Goal: Obtain resource: Obtain resource

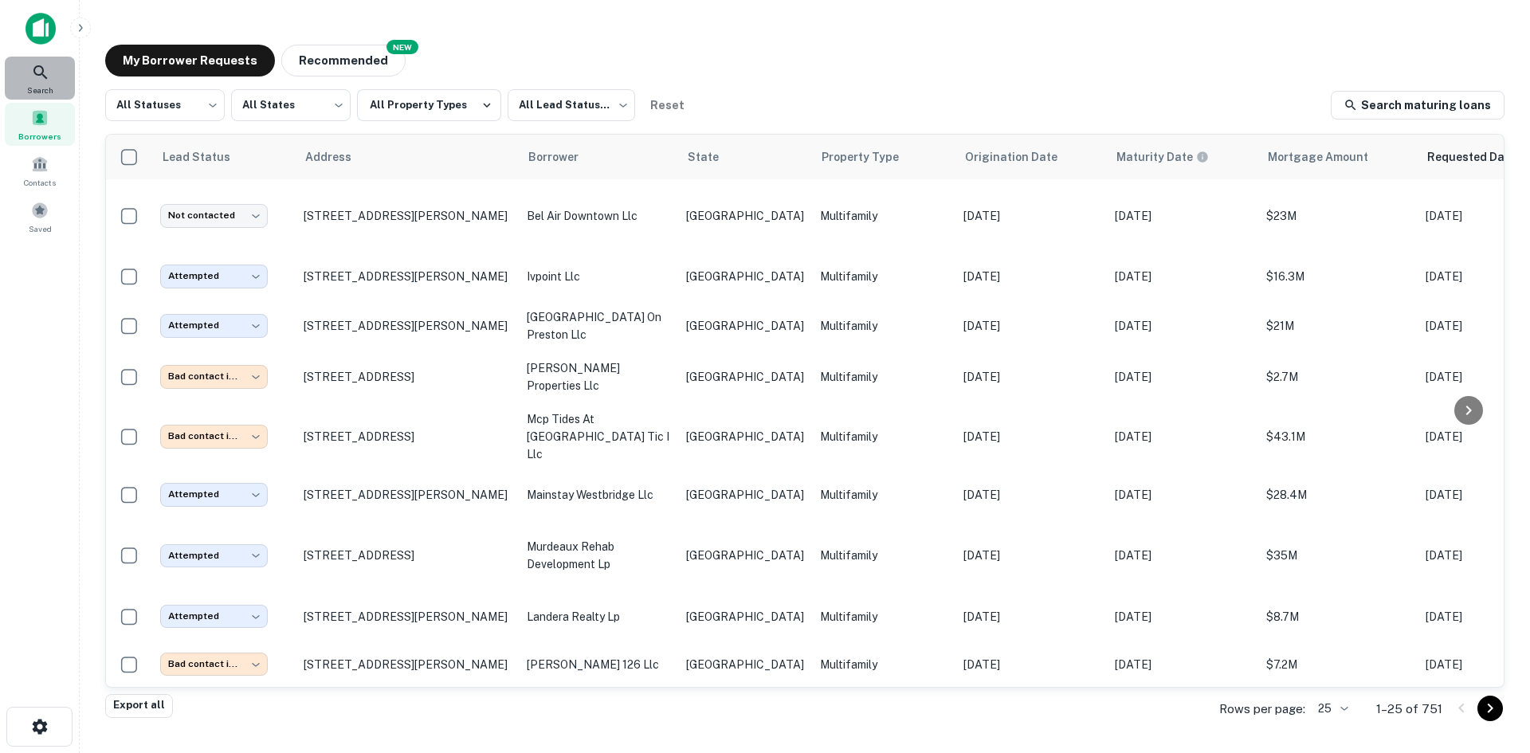
click at [47, 69] on icon at bounding box center [40, 72] width 19 height 19
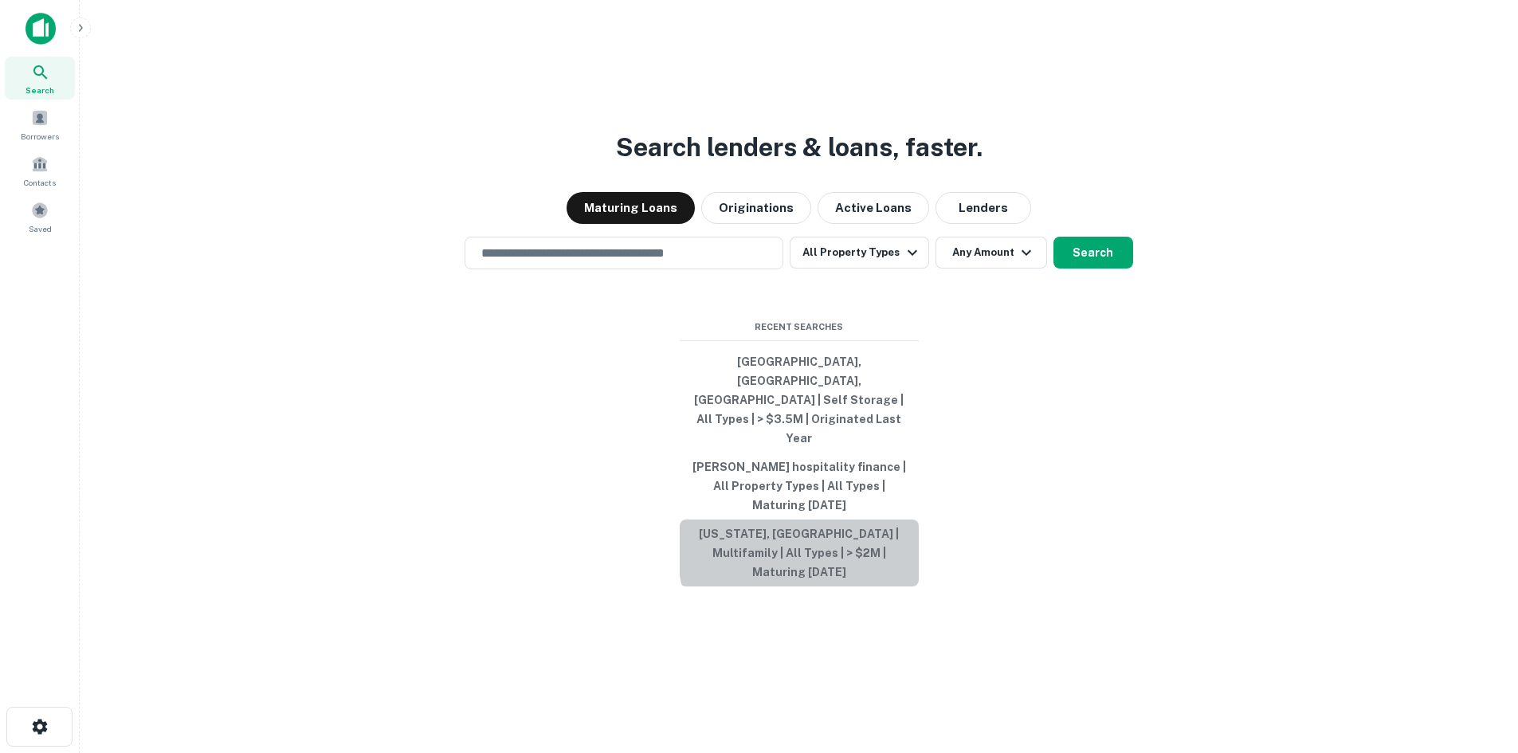
click at [870, 520] on button "[US_STATE], [GEOGRAPHIC_DATA] | Multifamily | All Types | > $2M | Maturing [DAT…" at bounding box center [799, 553] width 239 height 67
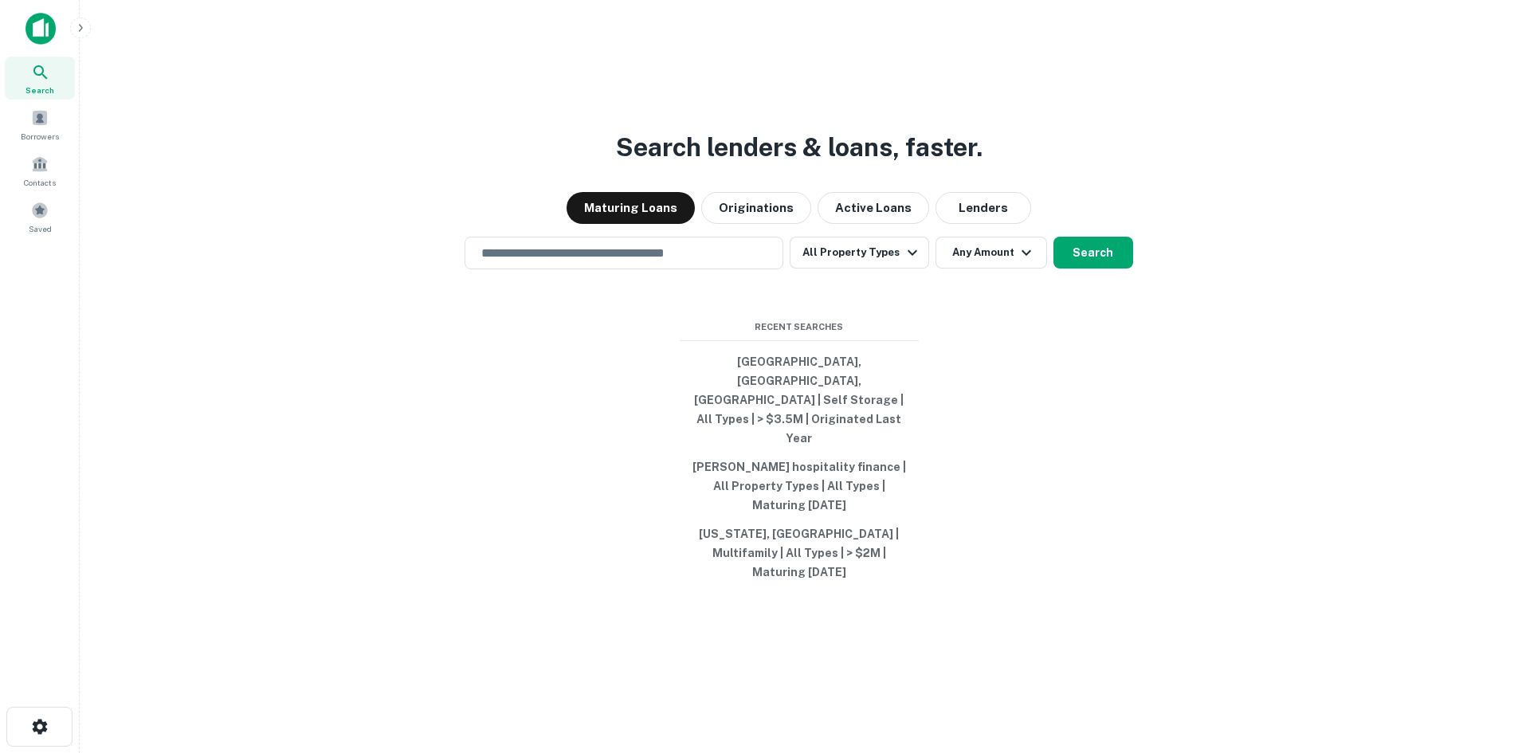
type input "**********"
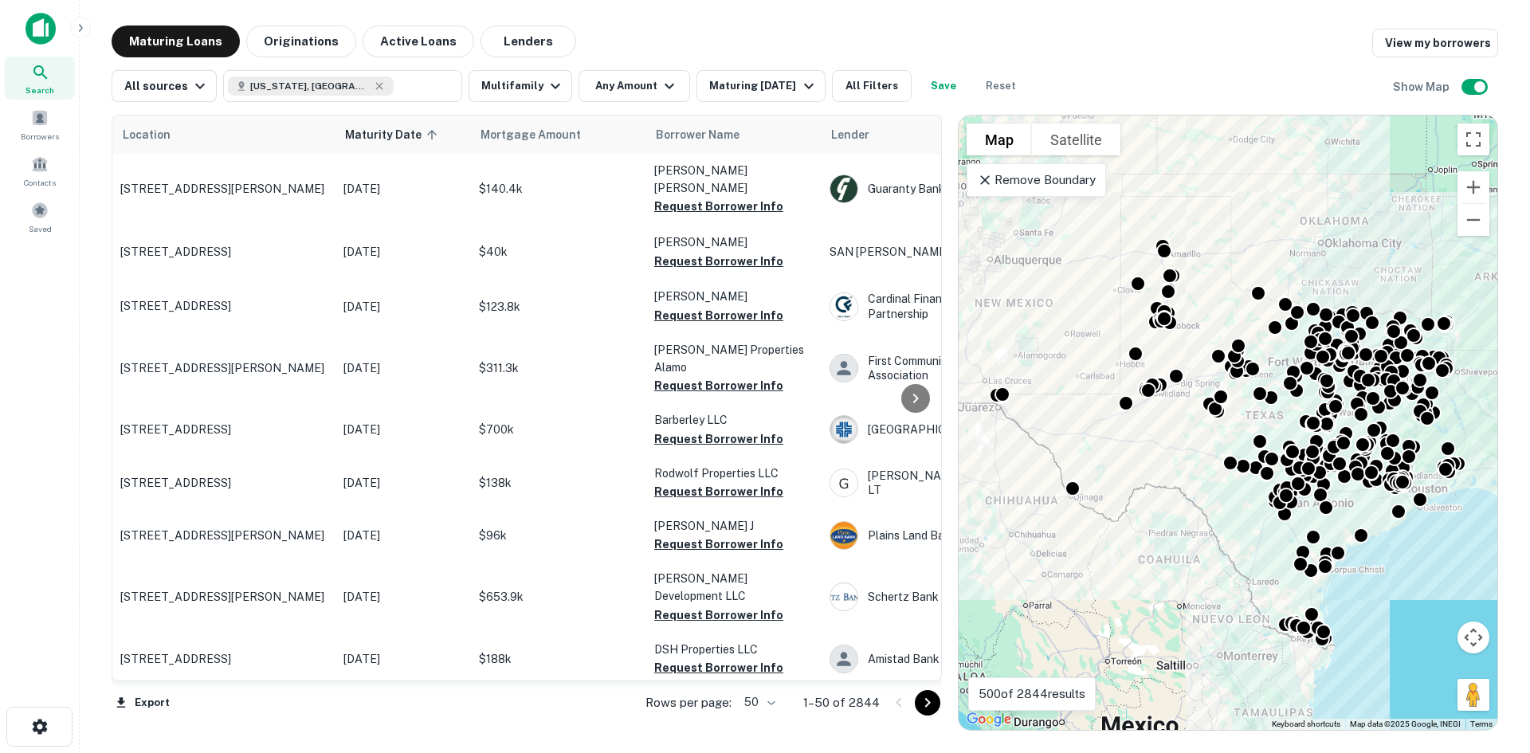
click at [639, 69] on div "All sources [US_STATE], [GEOGRAPHIC_DATA] ​ Multifamily Any Amount Maturing [DA…" at bounding box center [805, 79] width 1386 height 45
click at [645, 80] on button "Any Amount" at bounding box center [634, 86] width 112 height 32
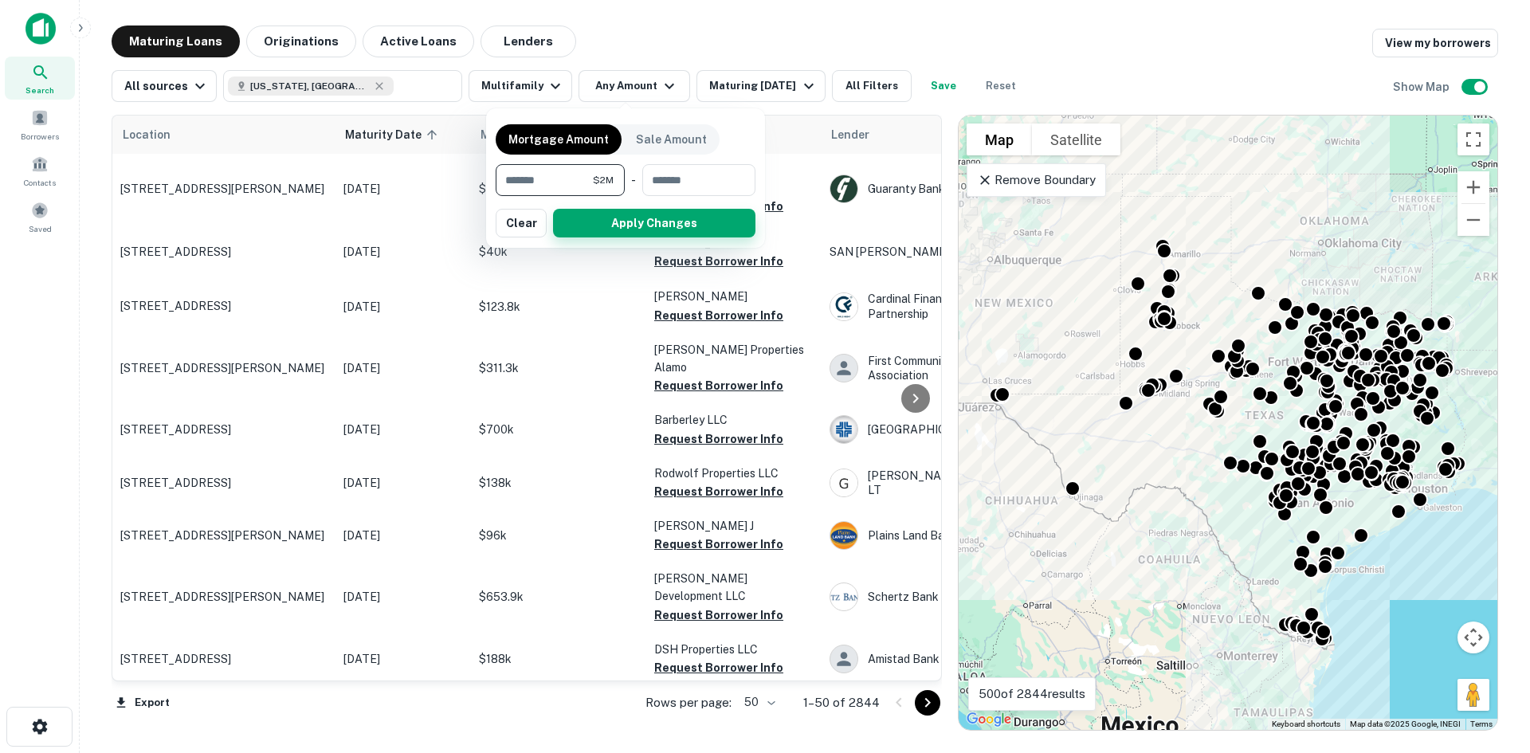
type input "*******"
click at [620, 219] on button "Apply Changes" at bounding box center [654, 223] width 202 height 29
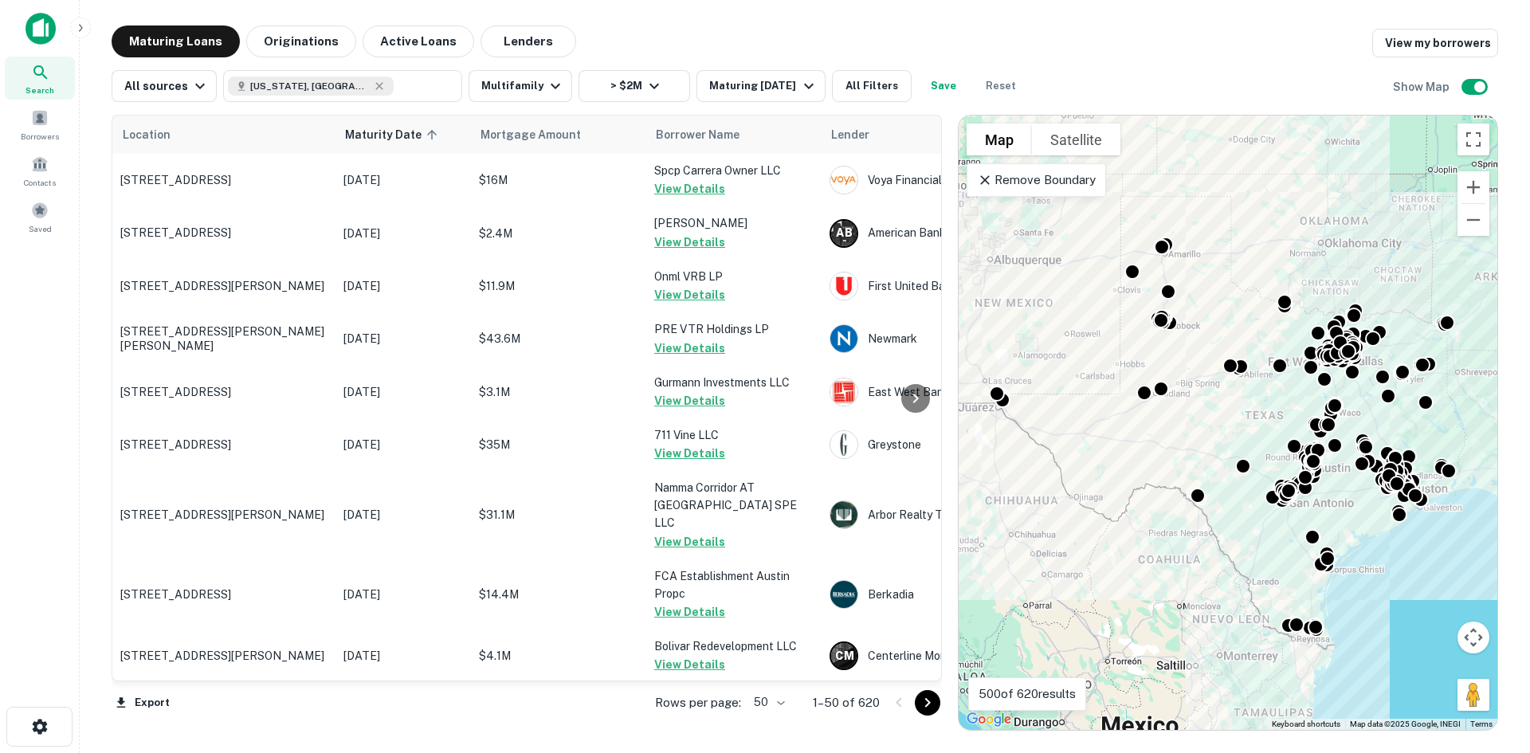
click at [783, 704] on body "Search Borrowers Contacts Saved Maturing Loans Originations Active Loans Lender…" at bounding box center [765, 376] width 1530 height 753
click at [777, 724] on li "100" at bounding box center [770, 719] width 46 height 29
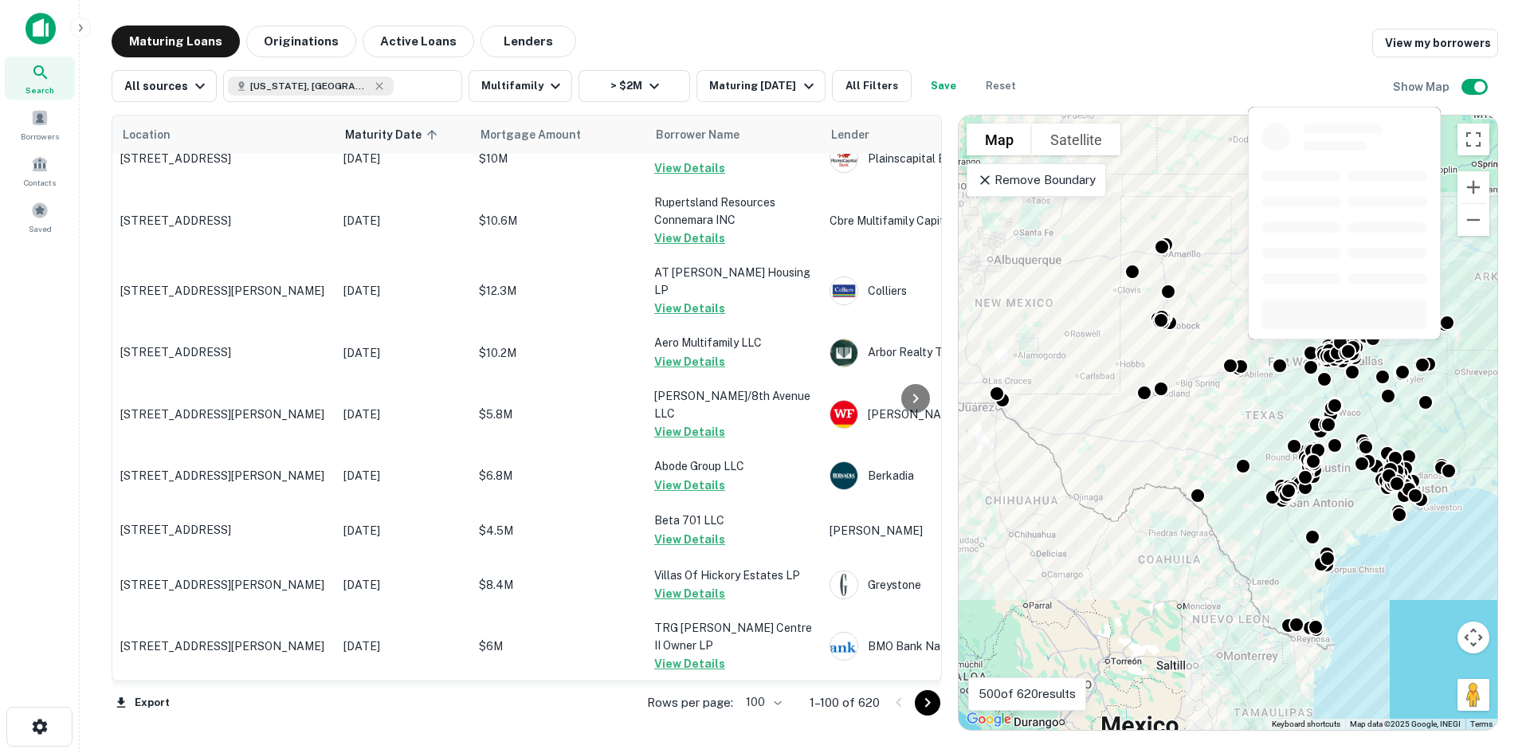
scroll to position [5158, 0]
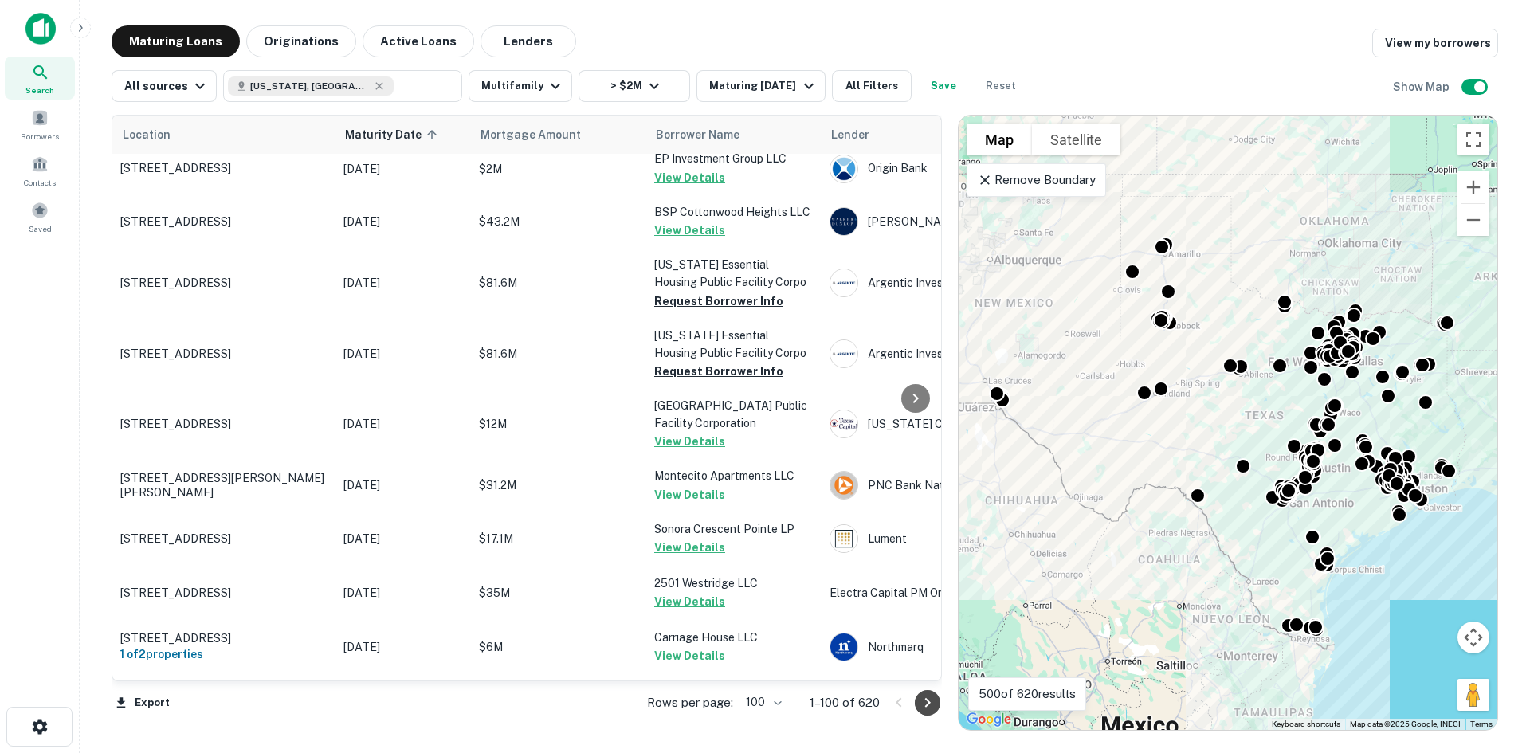
click at [939, 700] on button "Go to next page" at bounding box center [927, 702] width 25 height 25
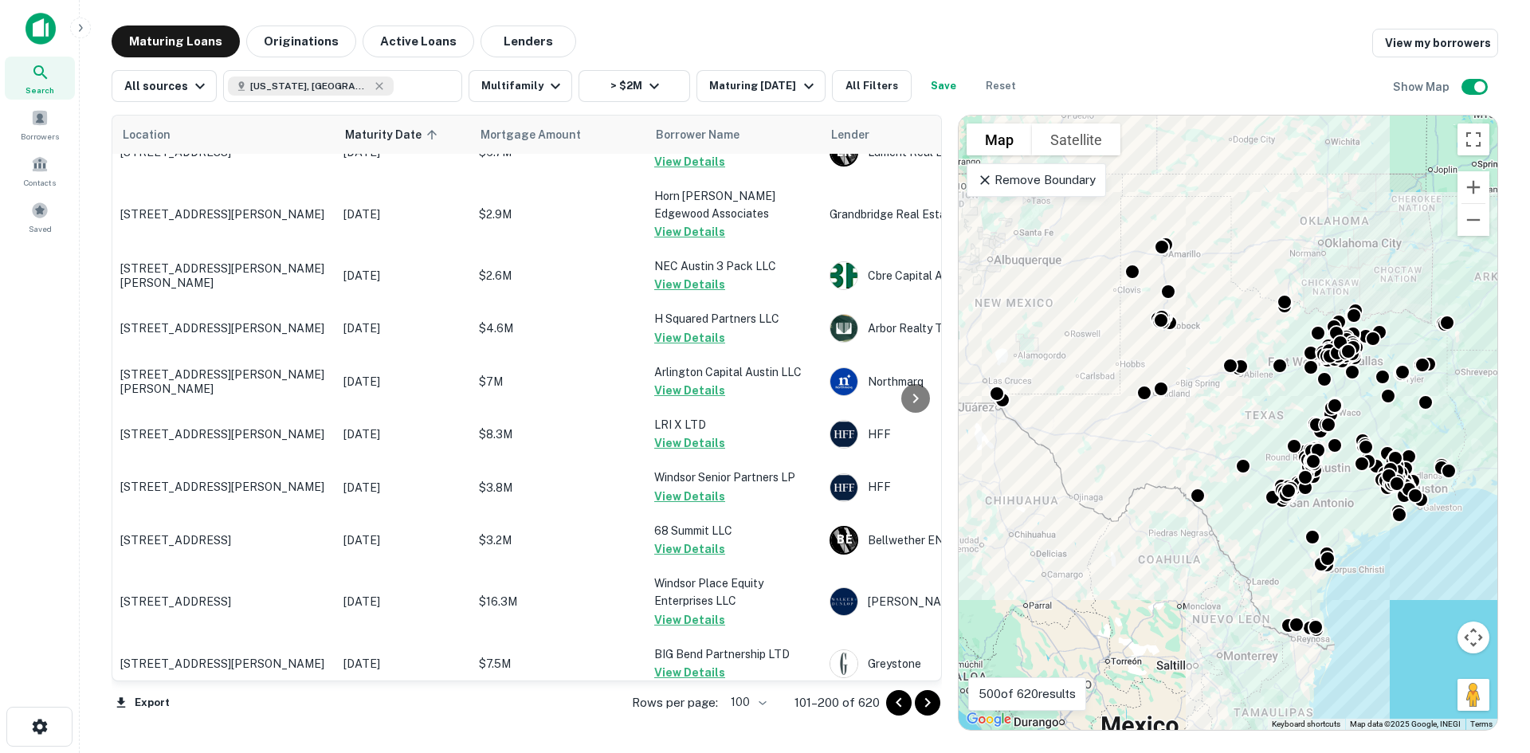
scroll to position [3345, 0]
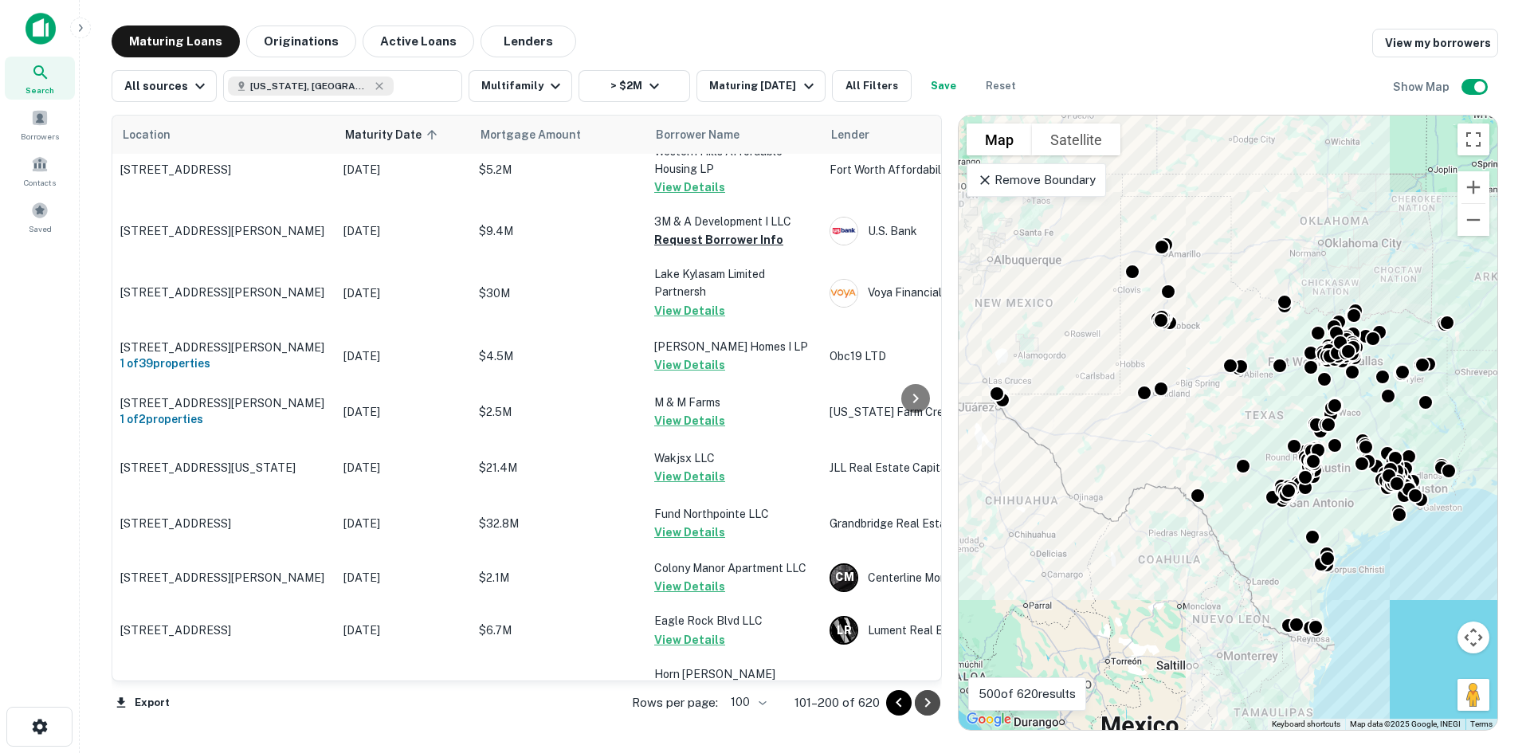
click at [930, 706] on icon "Go to next page" at bounding box center [927, 702] width 19 height 19
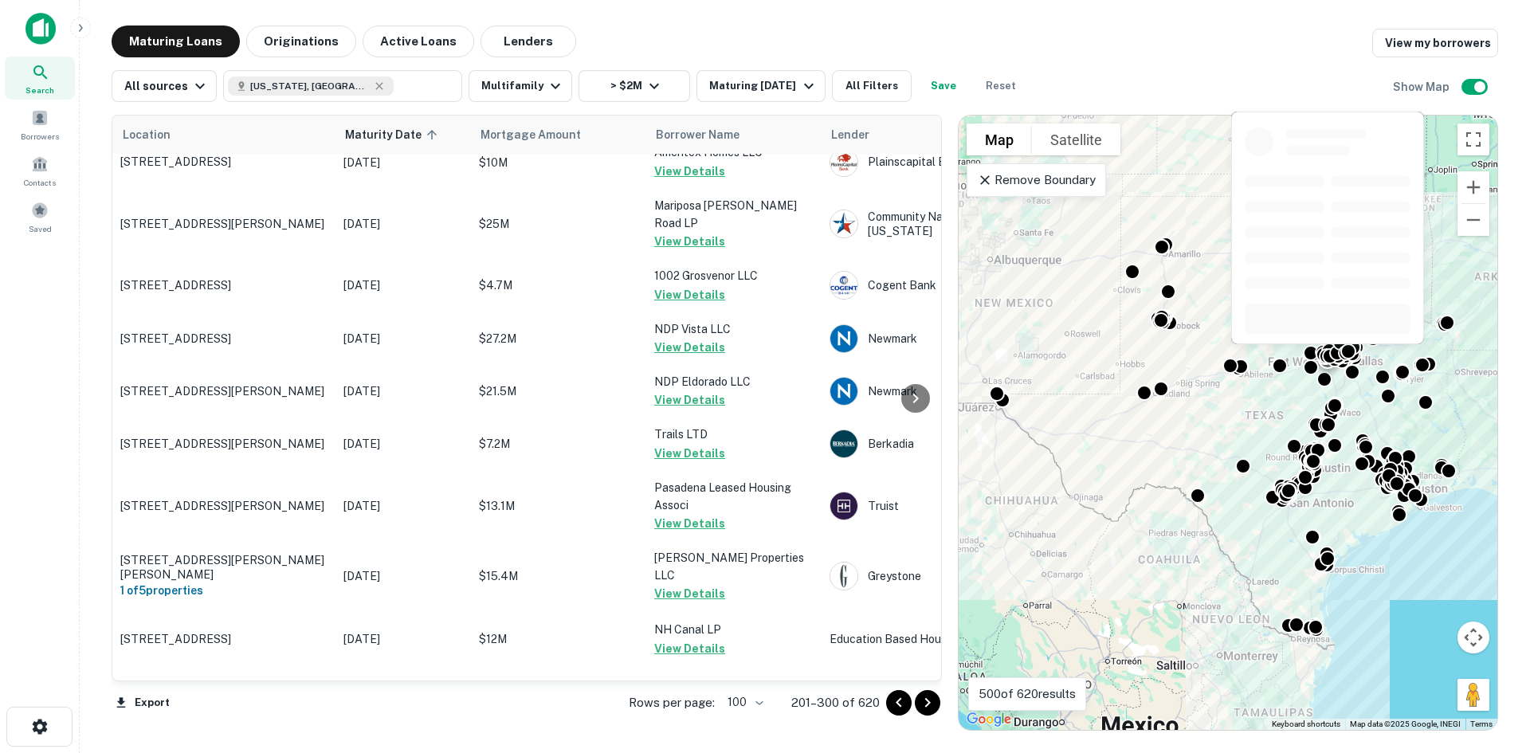
scroll to position [4142, 0]
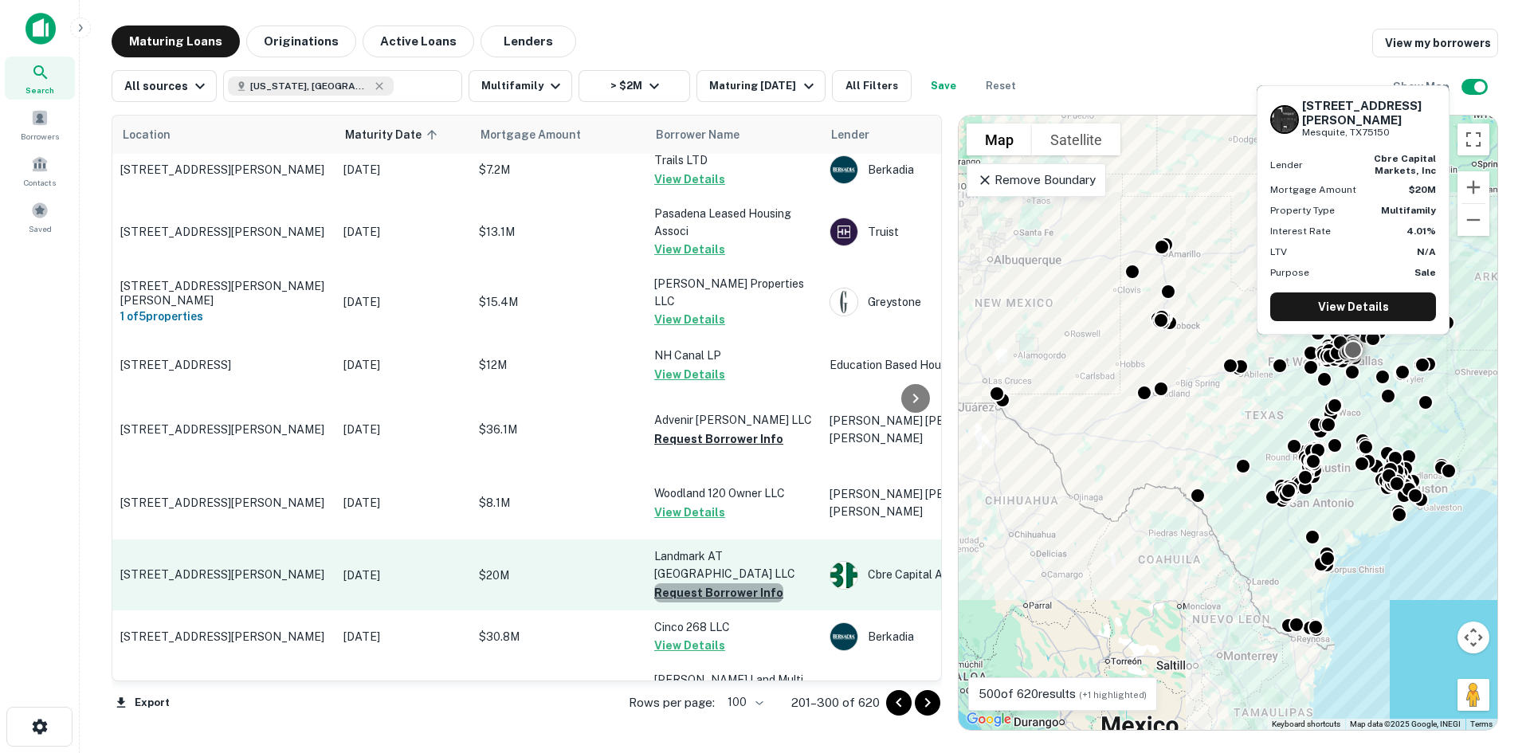
click at [736, 583] on button "Request Borrower Info" at bounding box center [718, 592] width 129 height 19
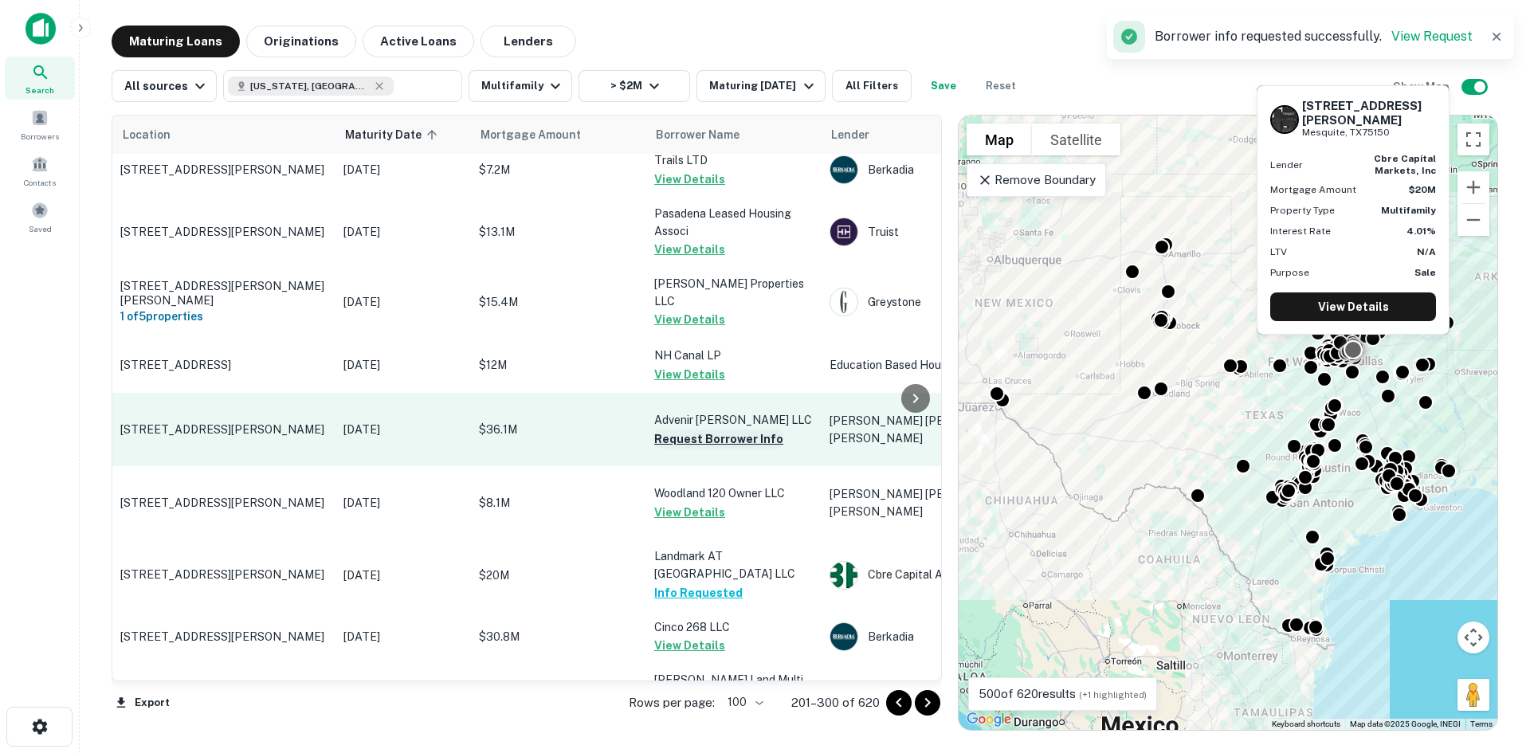
click at [755, 429] on button "Request Borrower Info" at bounding box center [718, 438] width 129 height 19
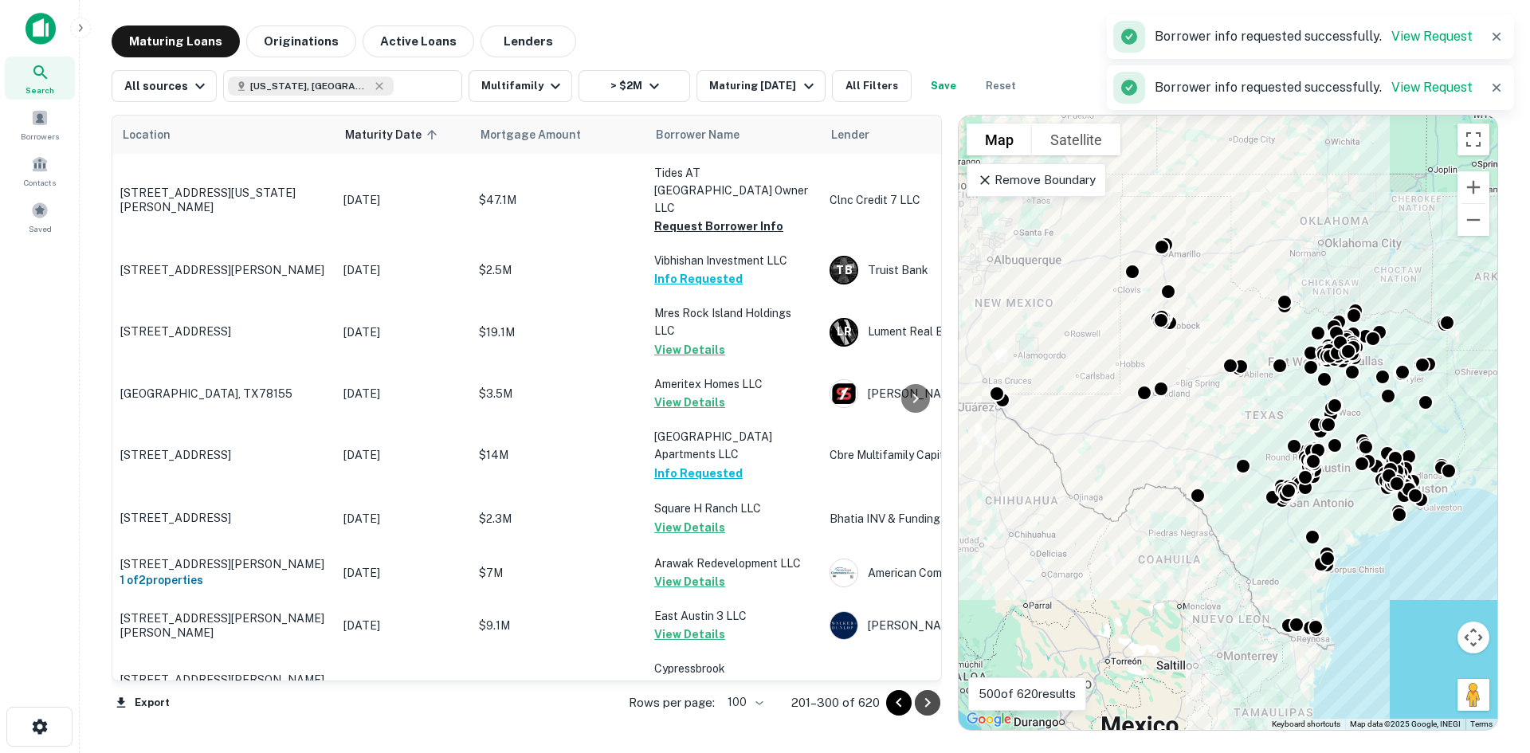
scroll to position [5154, 0]
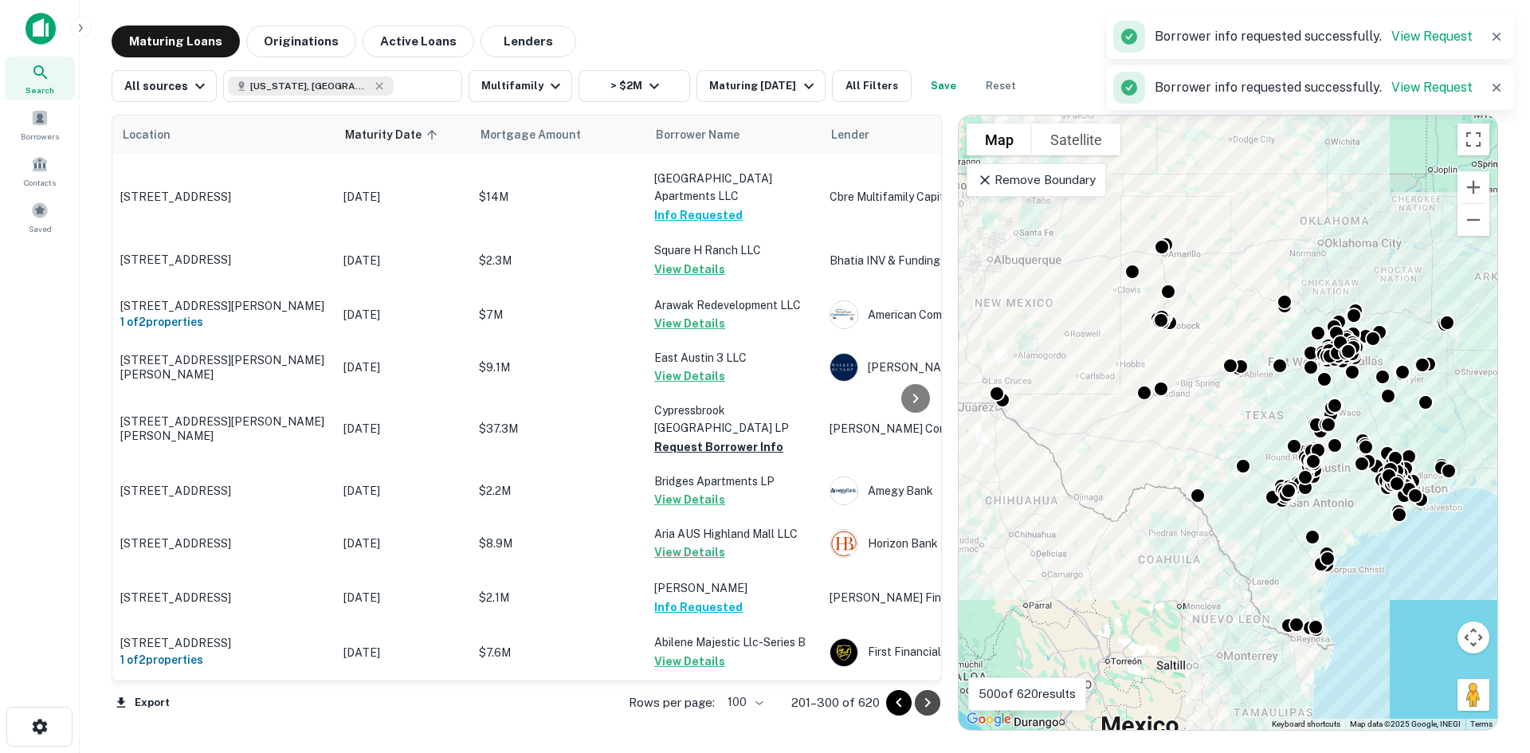
click at [923, 708] on icon "Go to next page" at bounding box center [927, 702] width 19 height 19
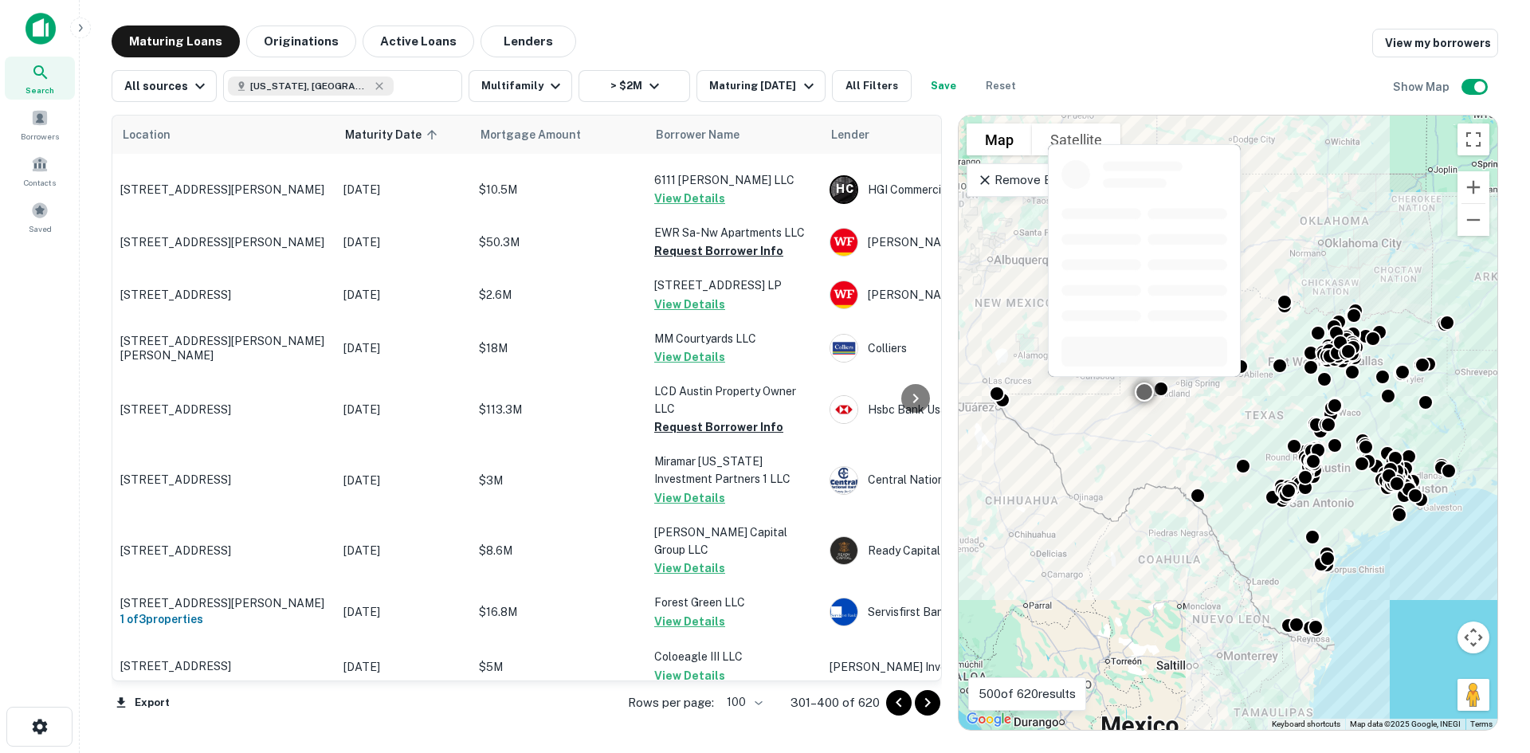
scroll to position [5256, 0]
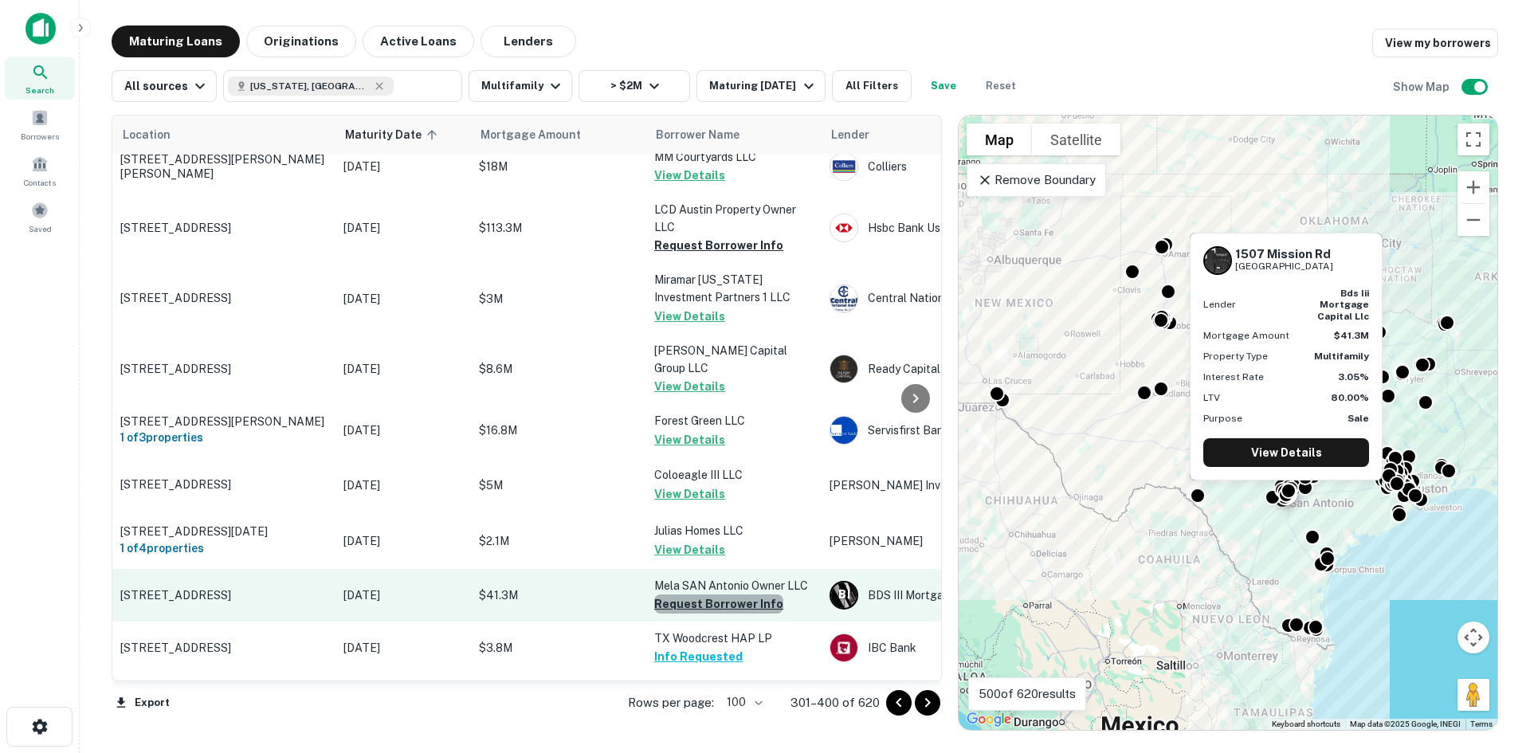
click at [751, 594] on button "Request Borrower Info" at bounding box center [718, 603] width 129 height 19
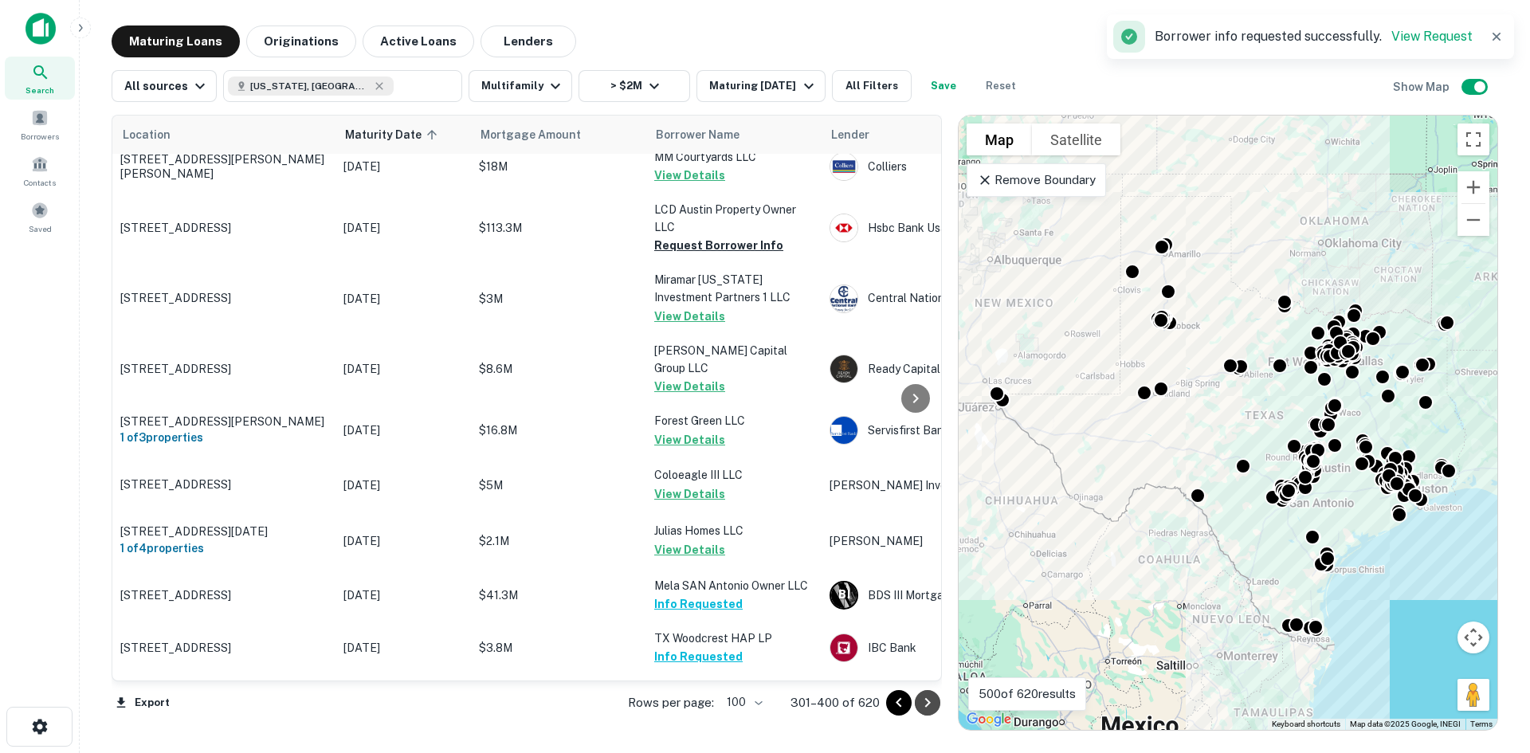
click at [929, 700] on icon "Go to next page" at bounding box center [927, 702] width 19 height 19
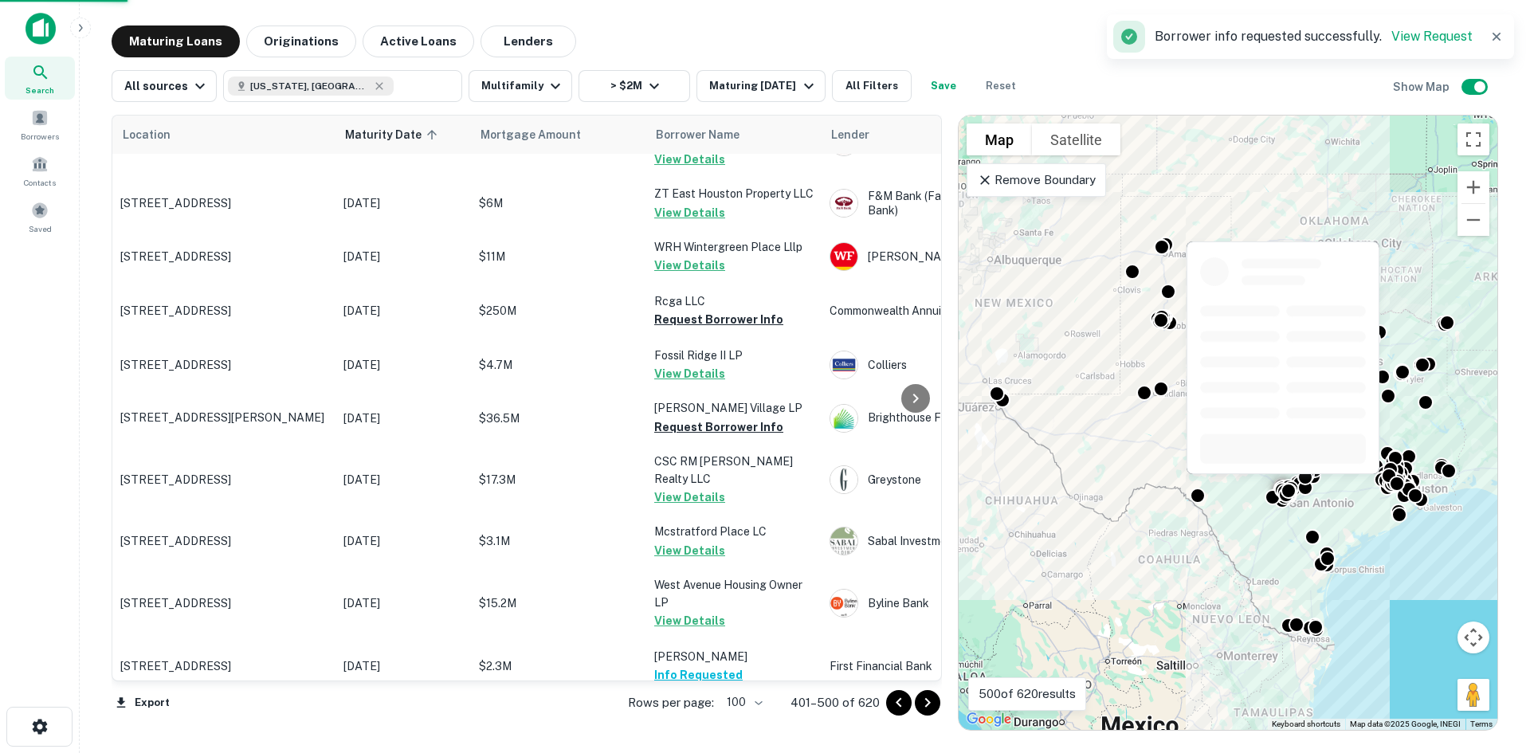
scroll to position [5256, 0]
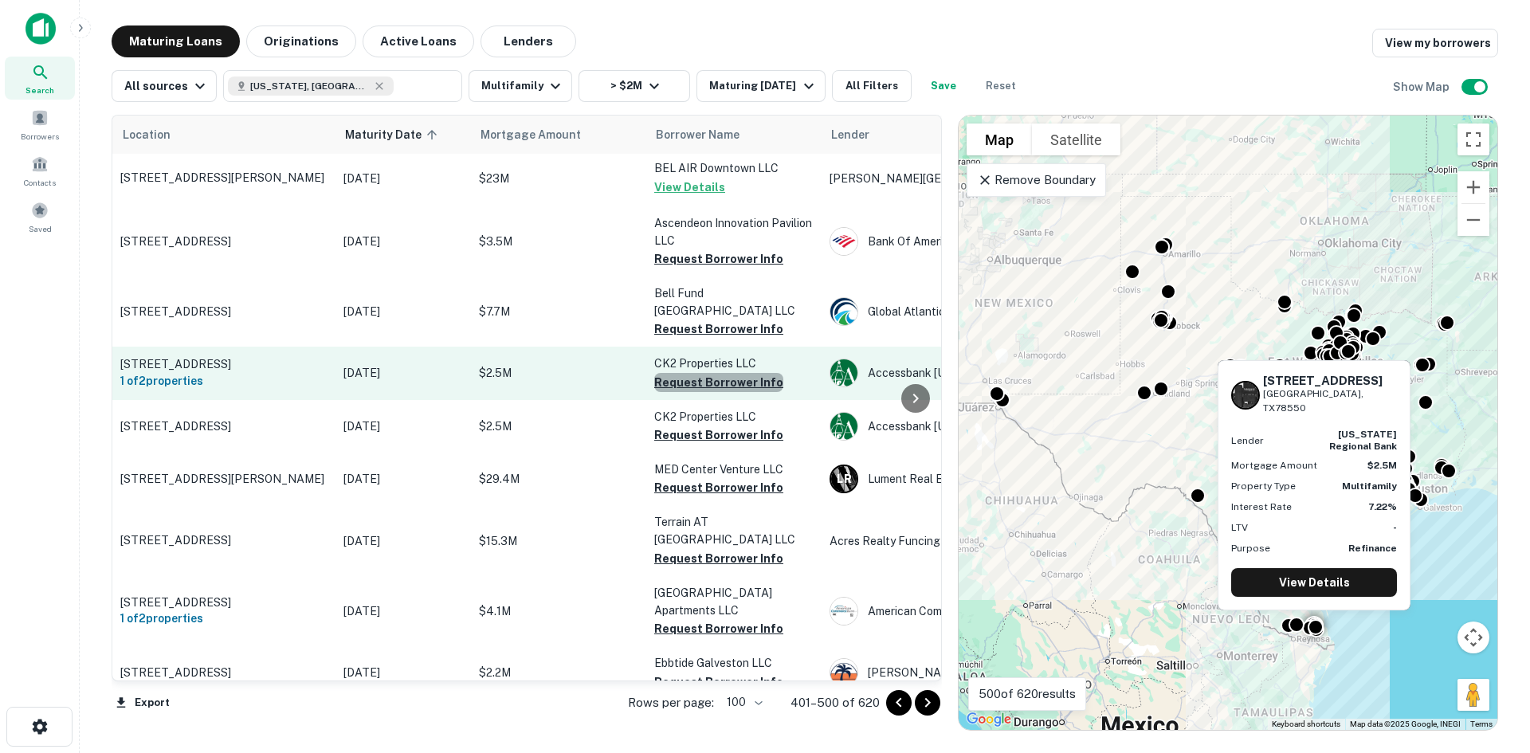
click at [741, 373] on button "Request Borrower Info" at bounding box center [718, 382] width 129 height 19
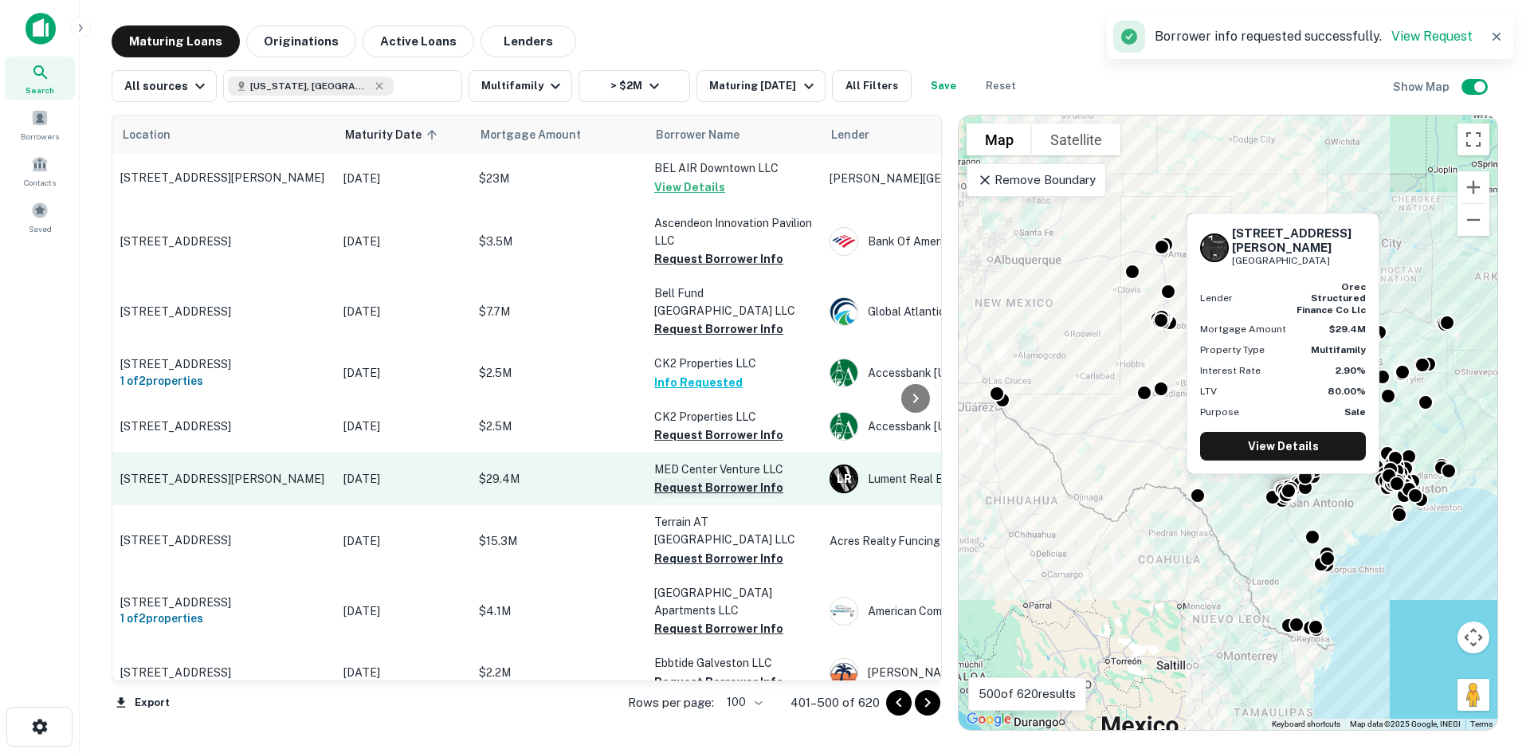
click at [747, 478] on button "Request Borrower Info" at bounding box center [718, 487] width 129 height 19
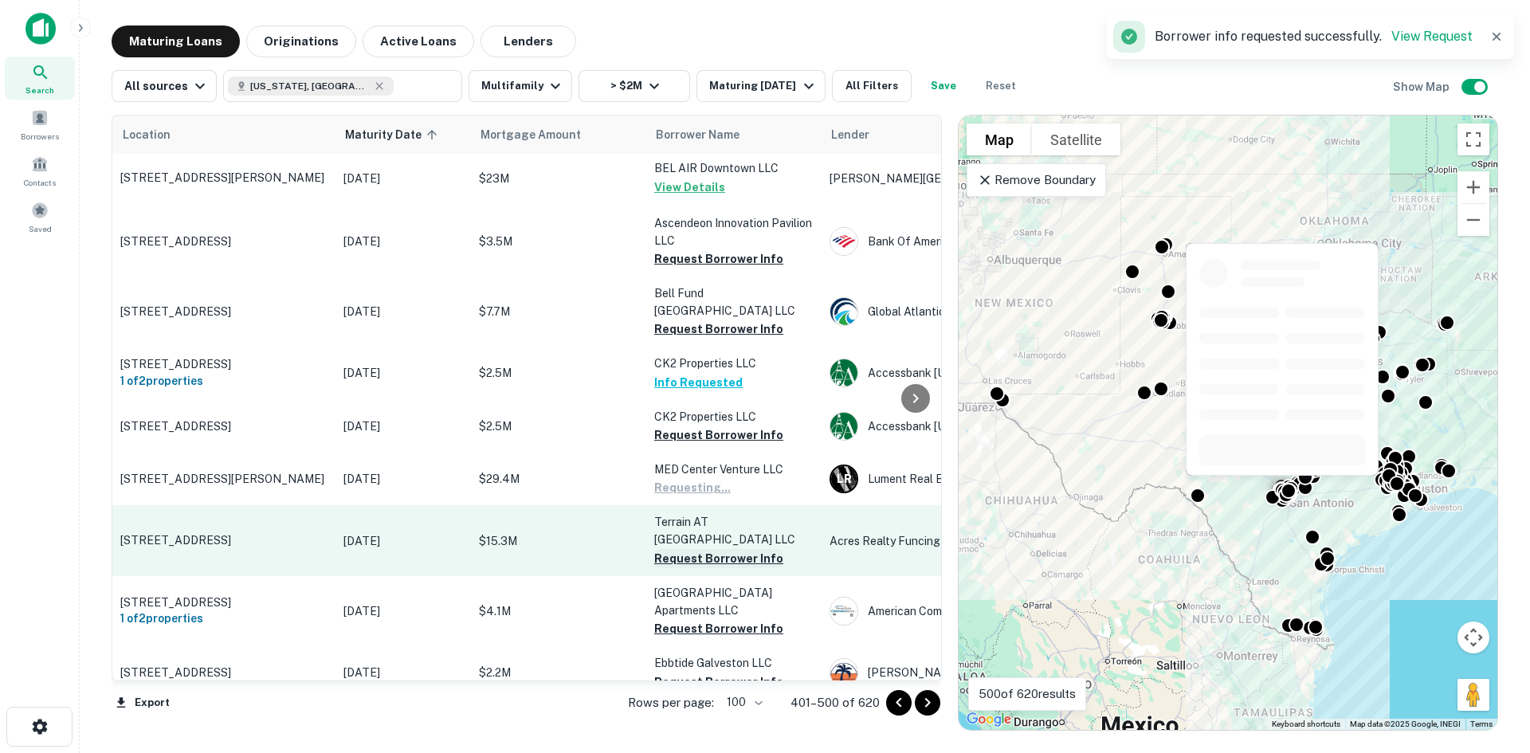
click at [731, 549] on button "Request Borrower Info" at bounding box center [718, 558] width 129 height 19
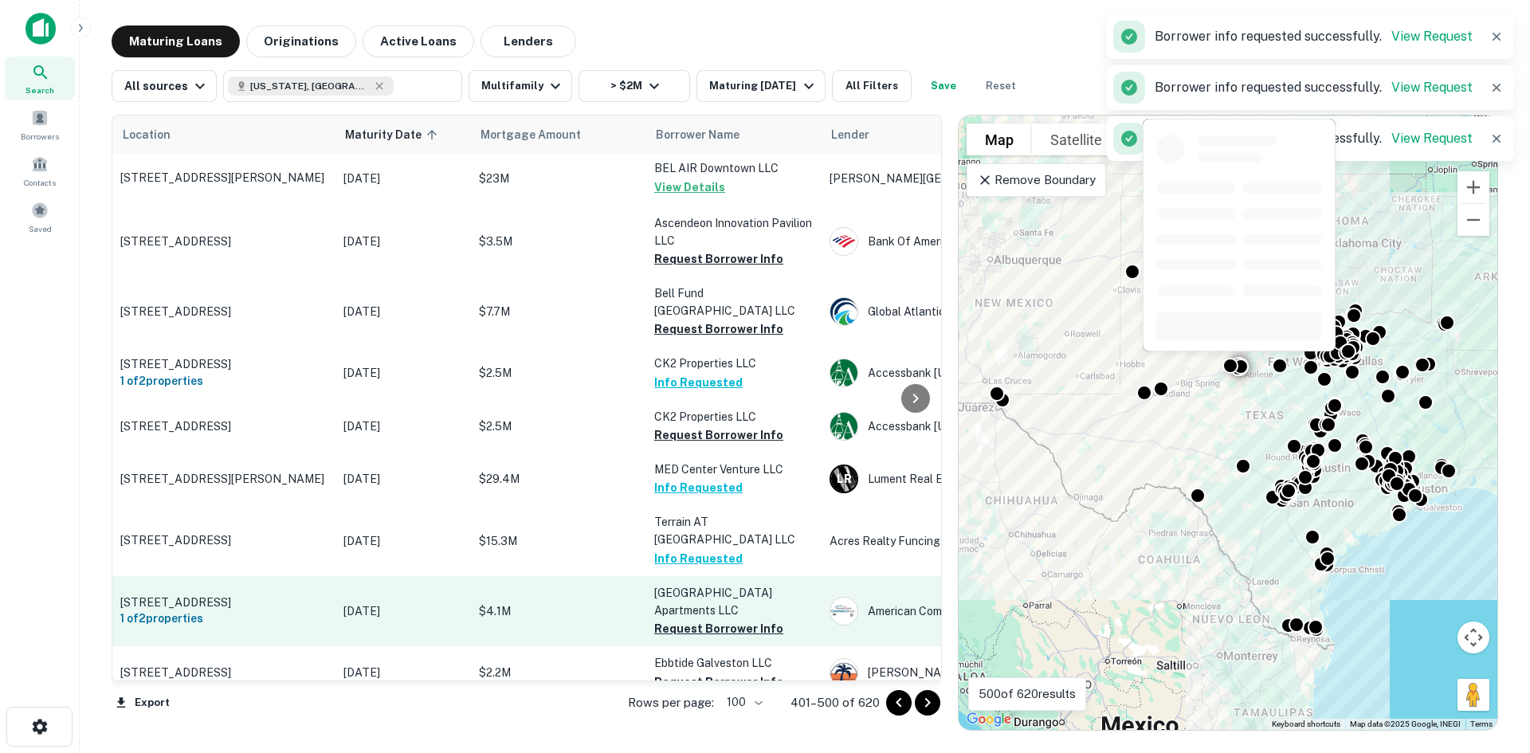
scroll to position [5300, 0]
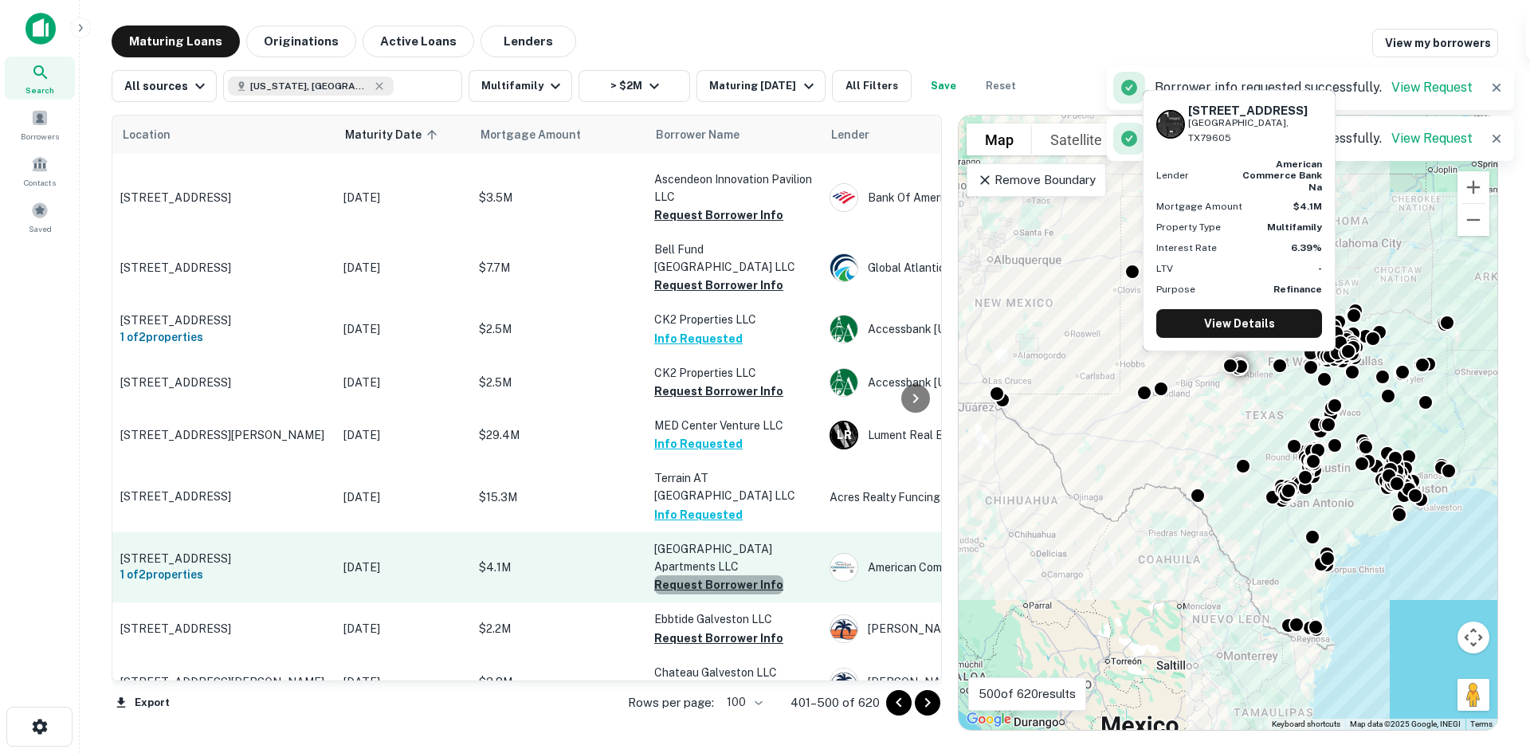
click at [727, 575] on button "Request Borrower Info" at bounding box center [718, 584] width 129 height 19
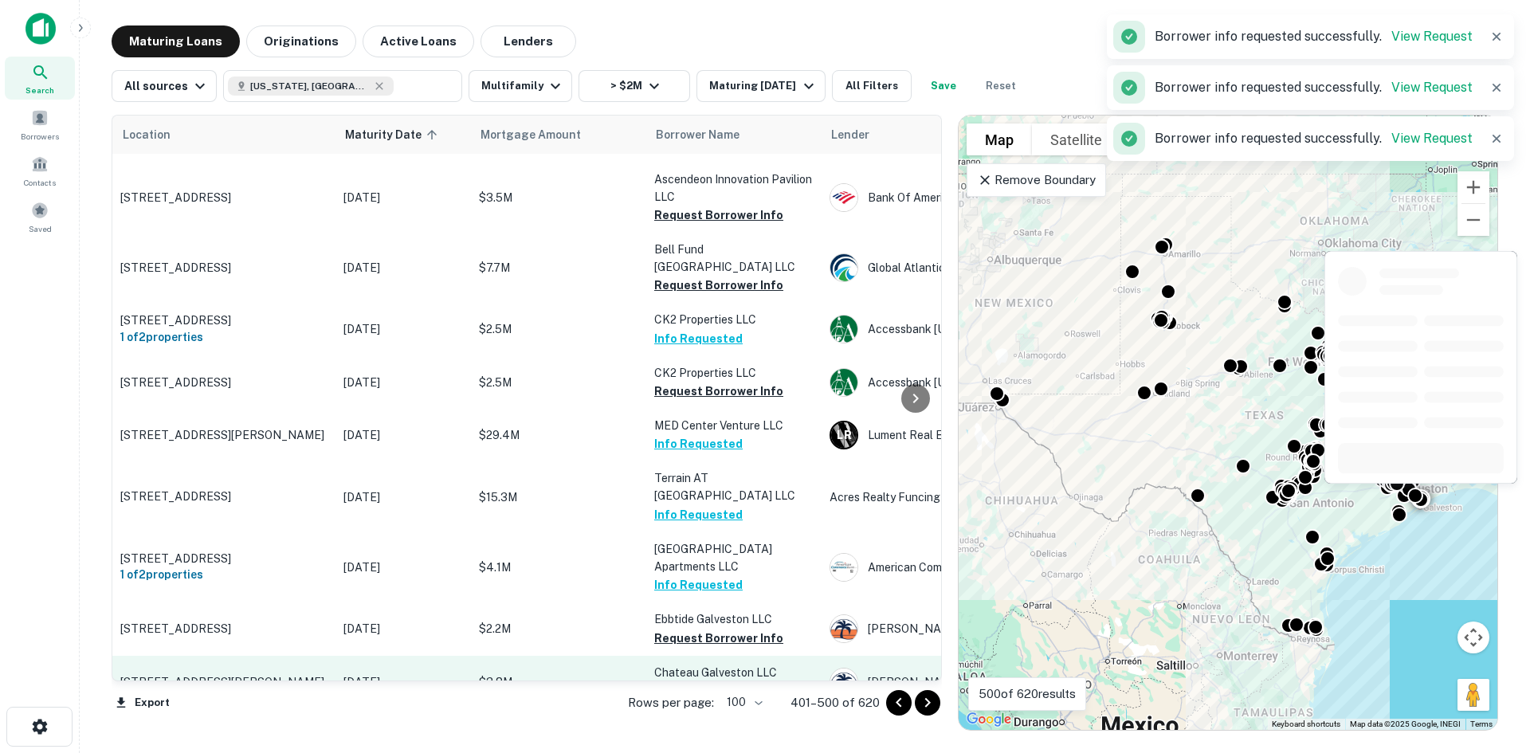
click at [727, 629] on button "Request Borrower Info" at bounding box center [718, 638] width 129 height 19
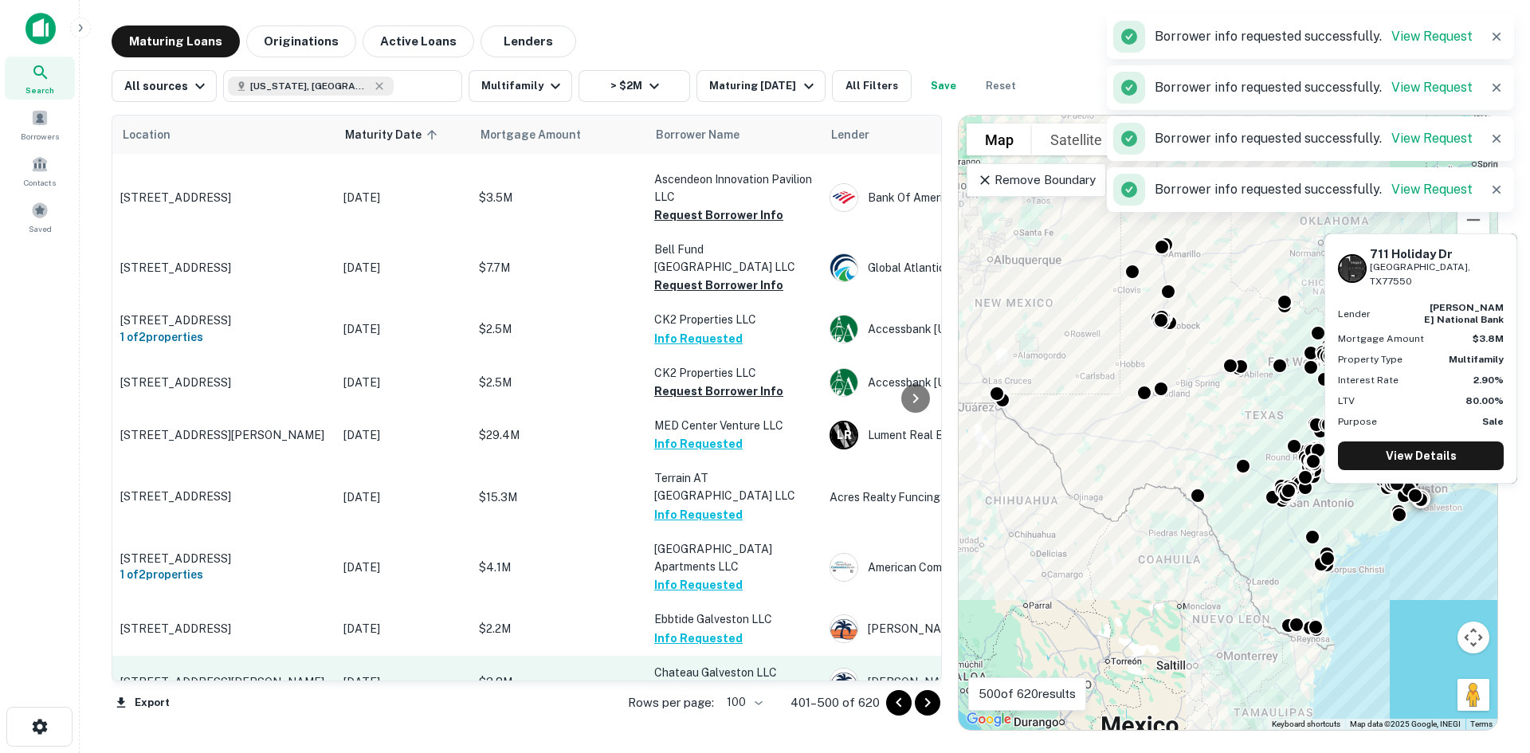
click at [741, 681] on button "Request Borrower Info" at bounding box center [718, 690] width 129 height 19
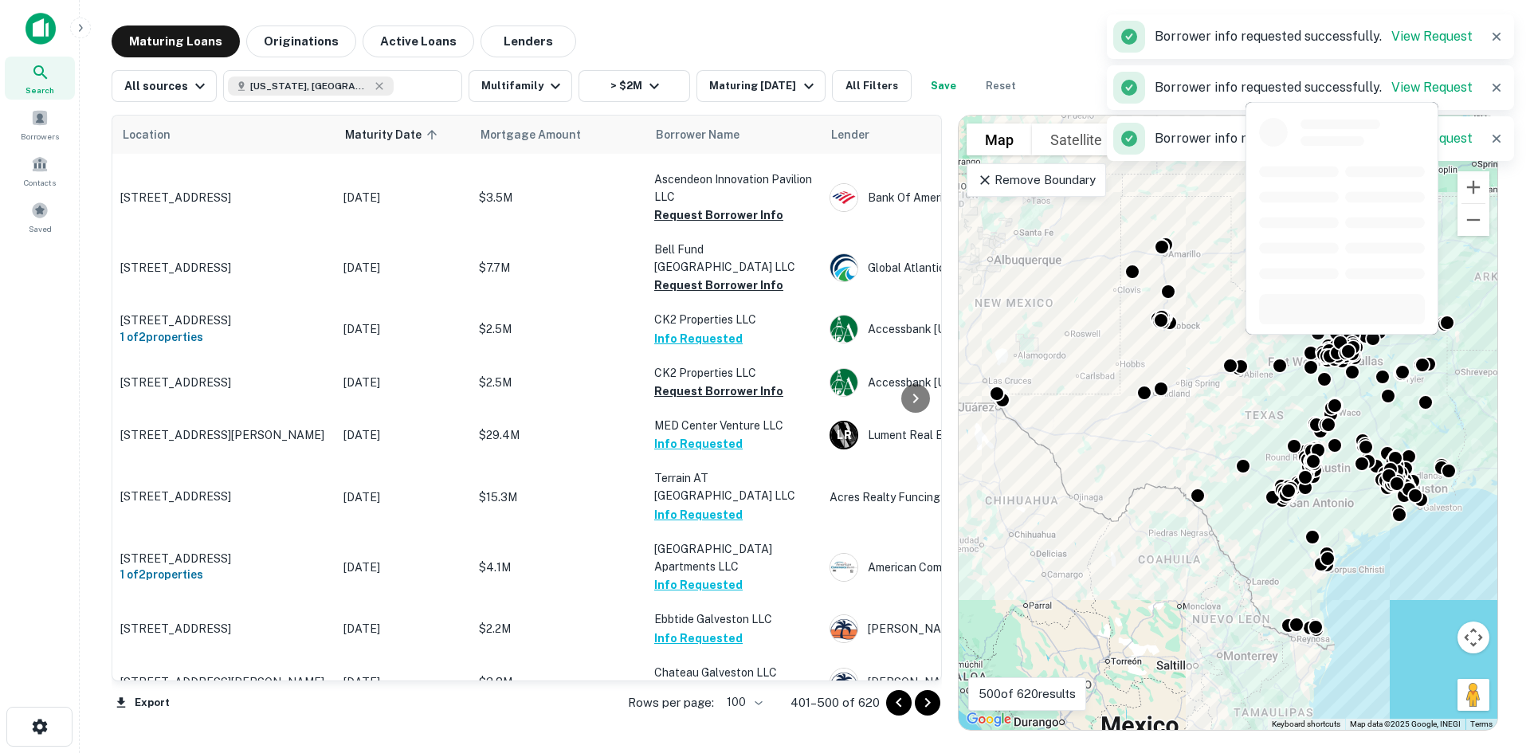
click at [750, 708] on td "[PERSON_NAME] Place Apartments LLC Request Borrower Info" at bounding box center [733, 743] width 175 height 70
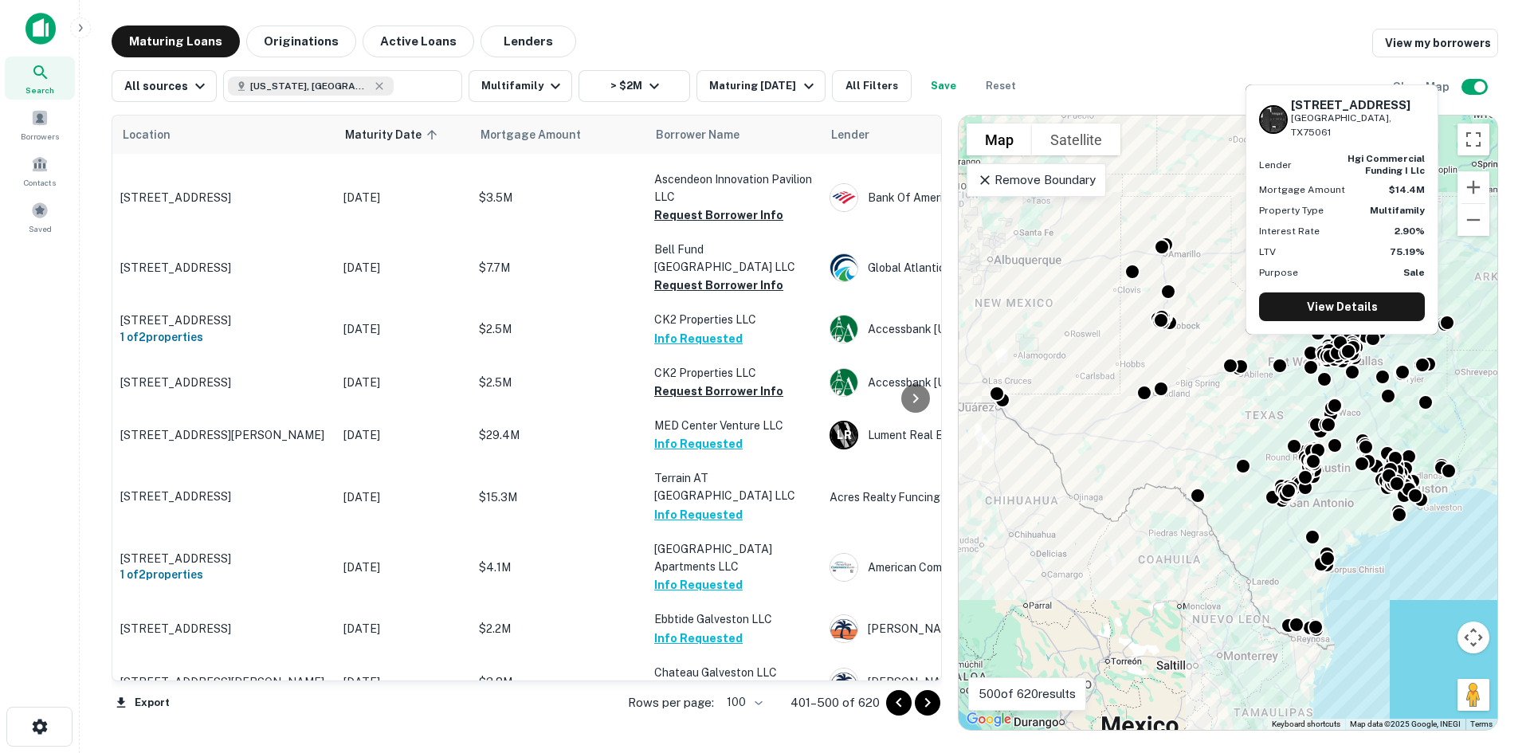
click at [730, 751] on button "Request Borrower Info" at bounding box center [718, 760] width 129 height 19
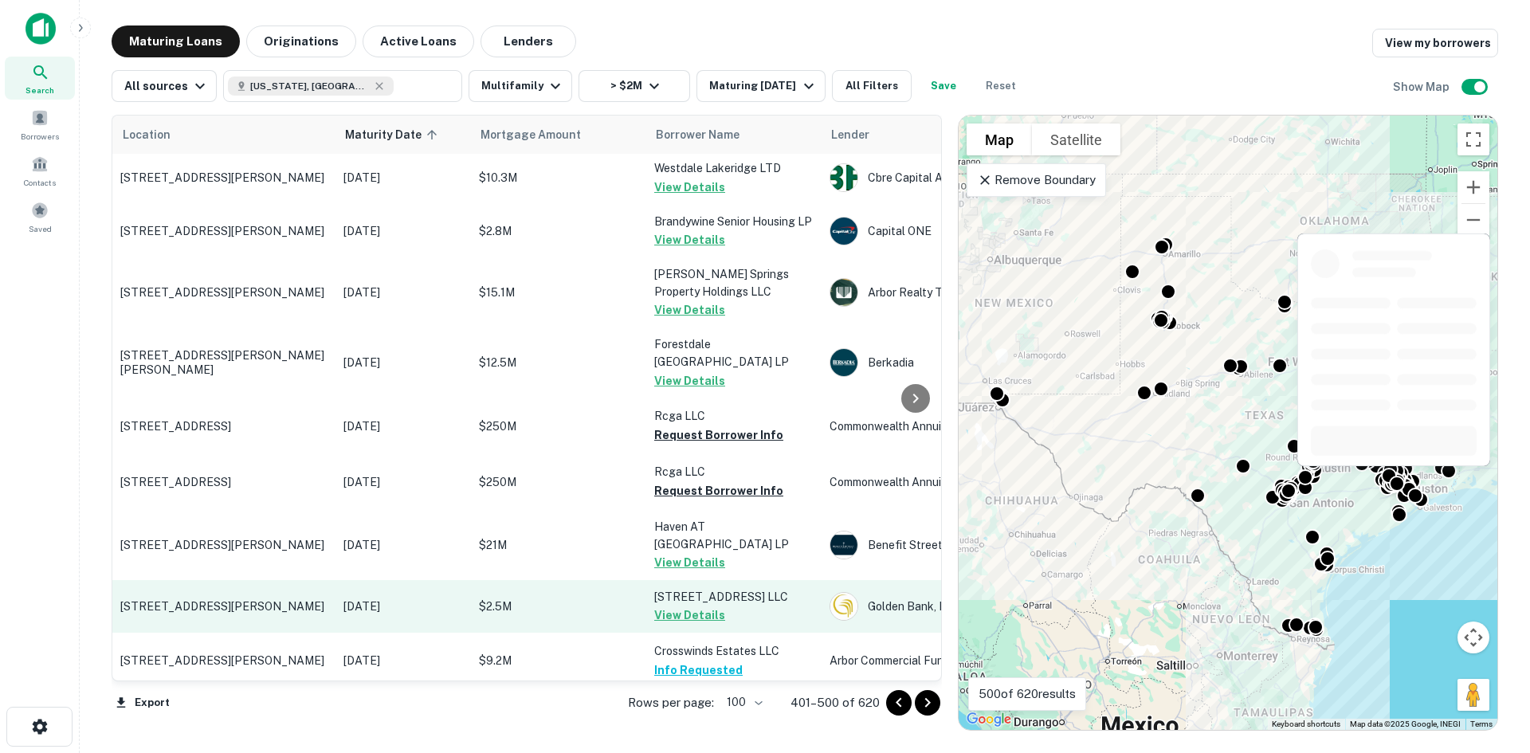
scroll to position [1833, 0]
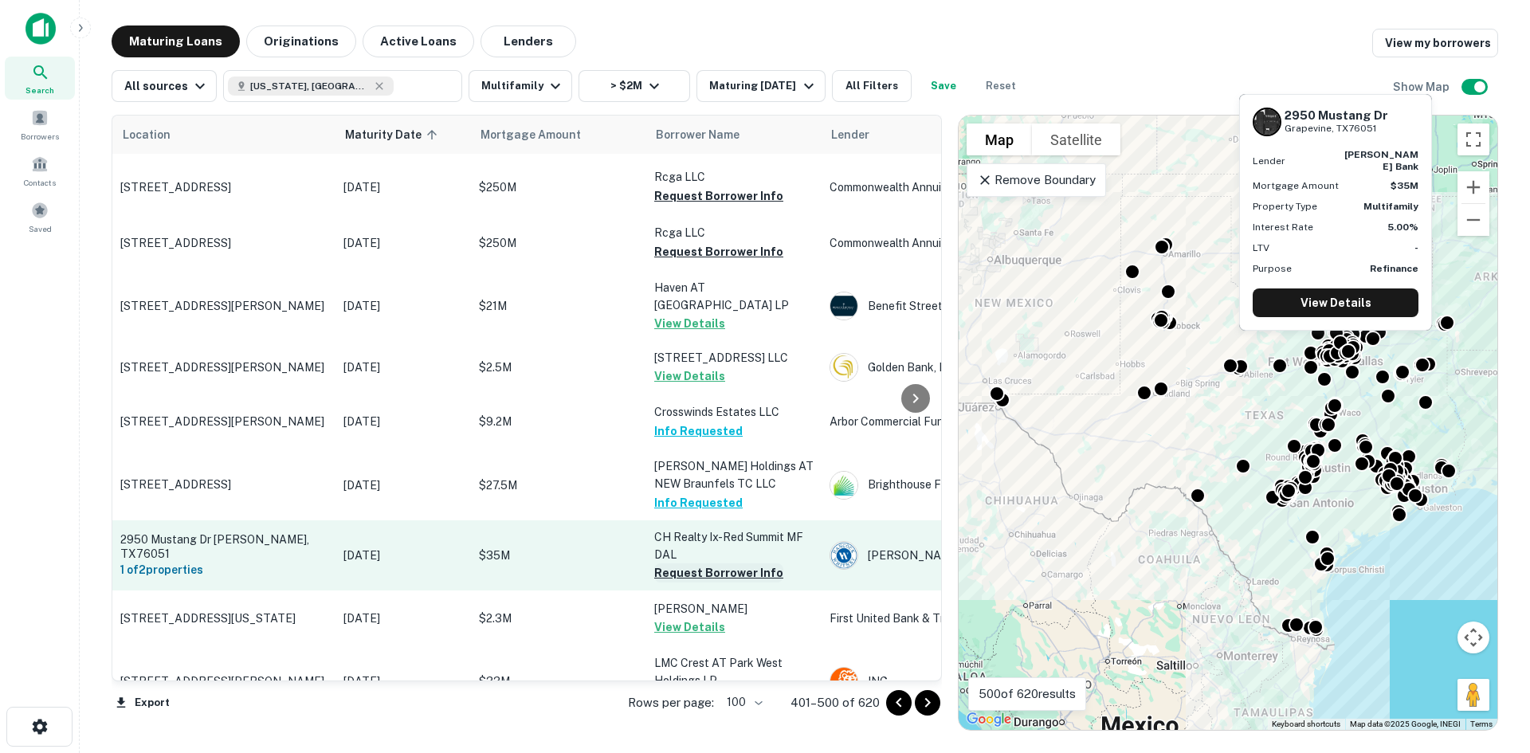
click at [735, 563] on button "Request Borrower Info" at bounding box center [718, 572] width 129 height 19
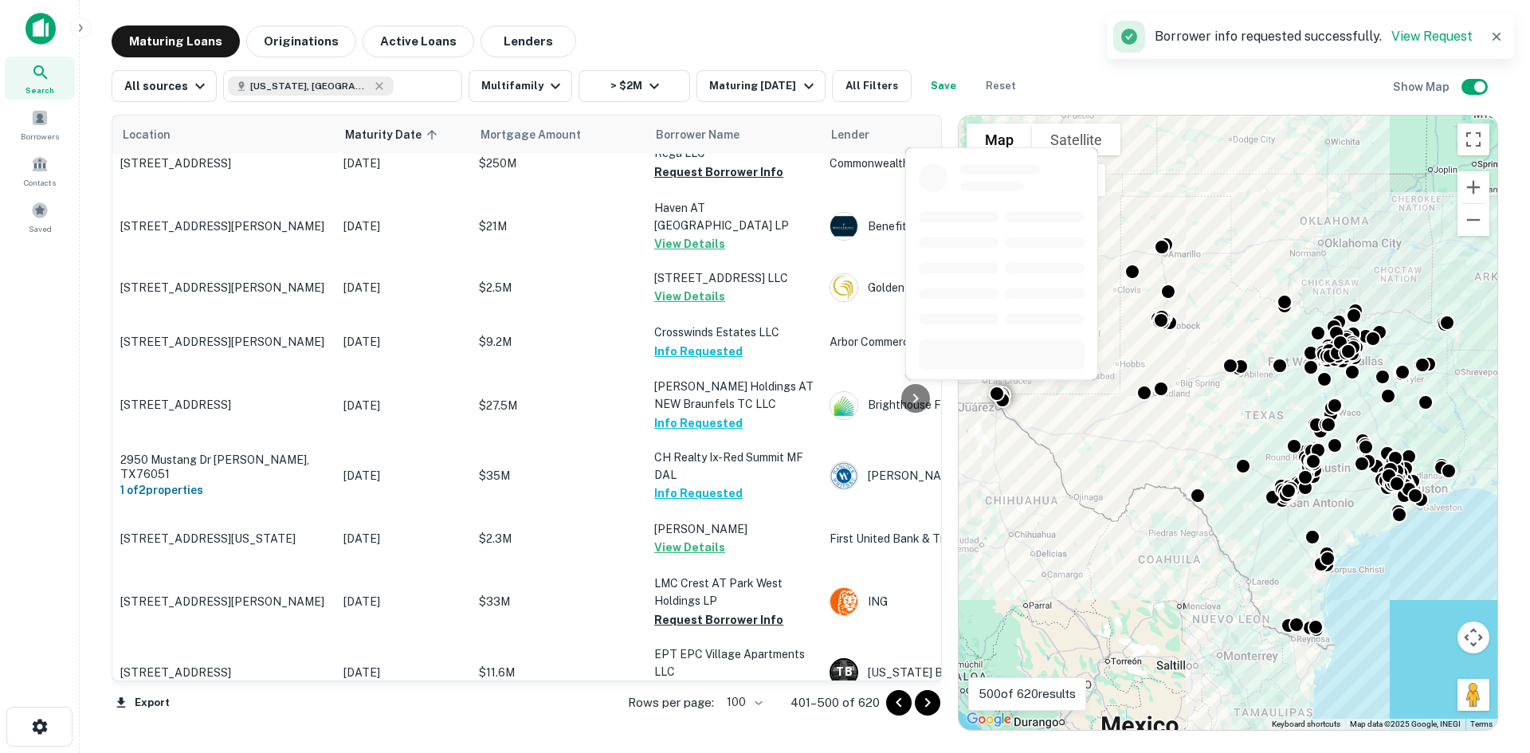
scroll to position [2072, 0]
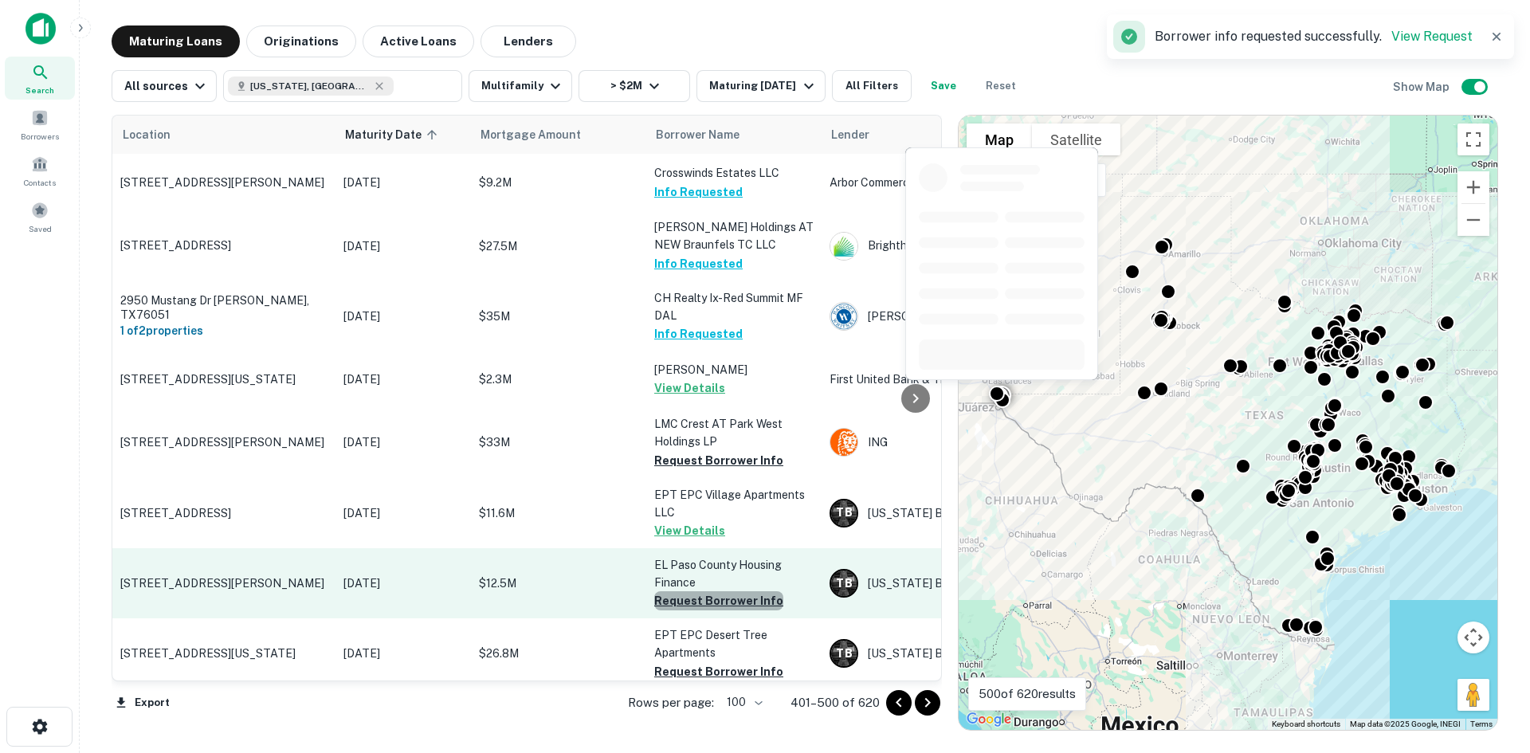
click at [747, 591] on button "Request Borrower Info" at bounding box center [718, 600] width 129 height 19
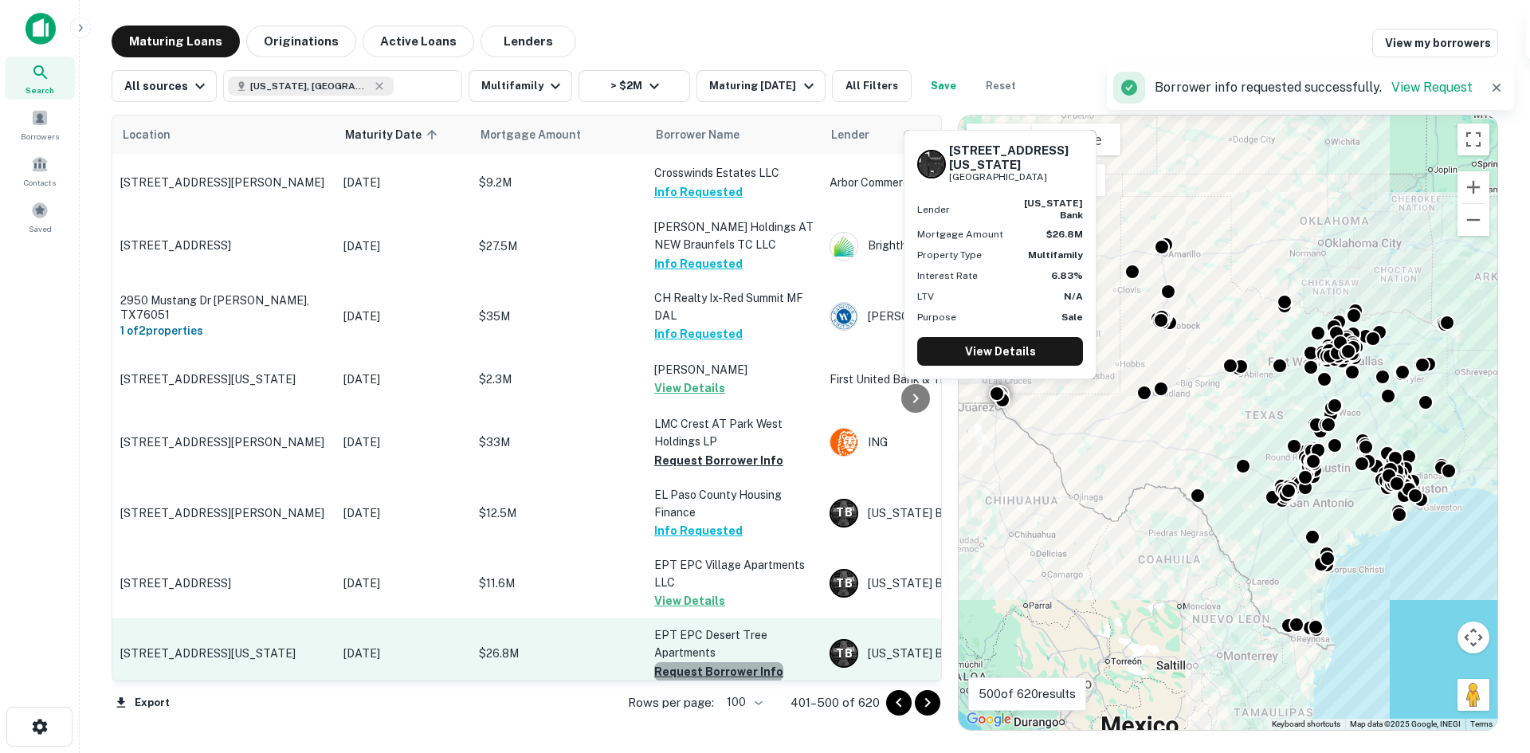
click at [773, 662] on button "Request Borrower Info" at bounding box center [718, 671] width 129 height 19
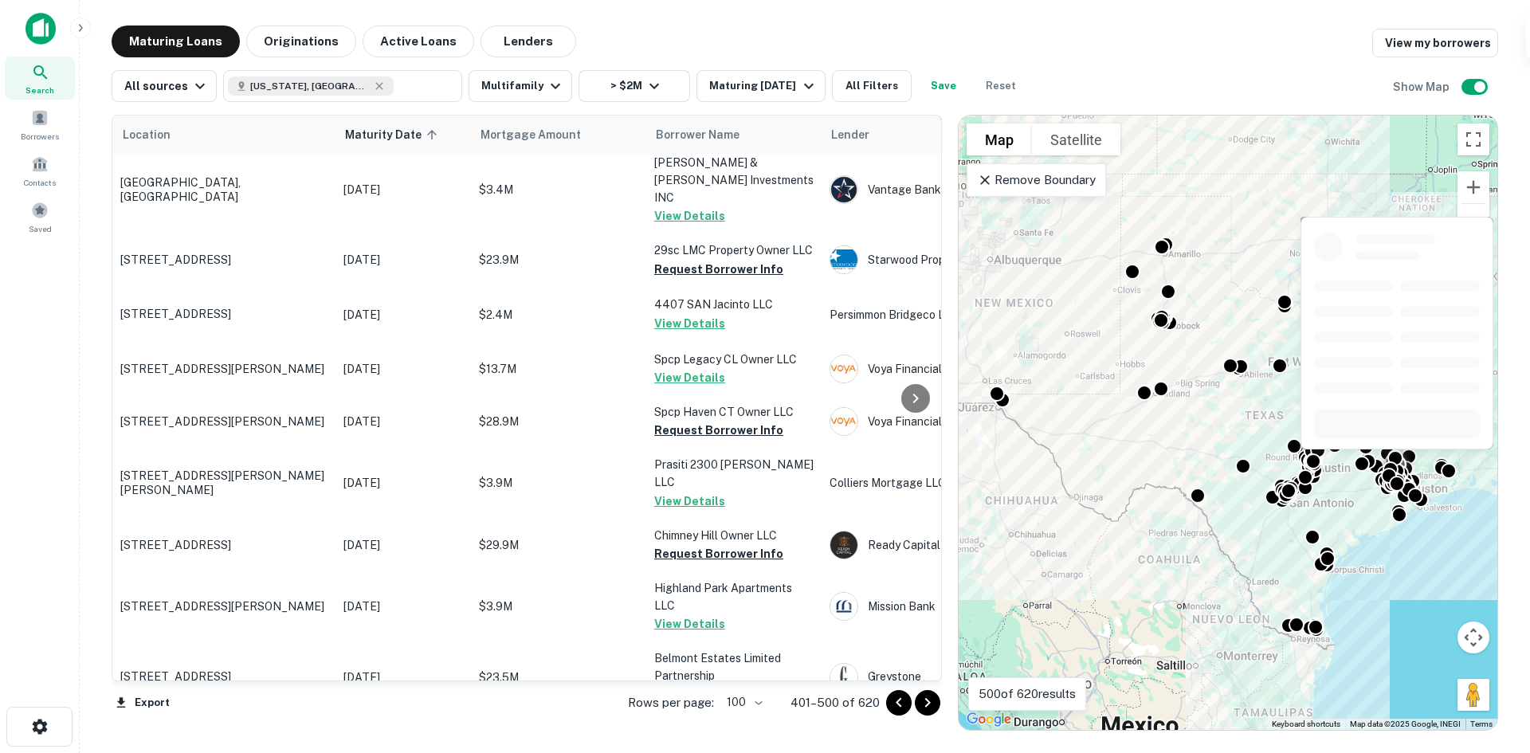
scroll to position [2869, 0]
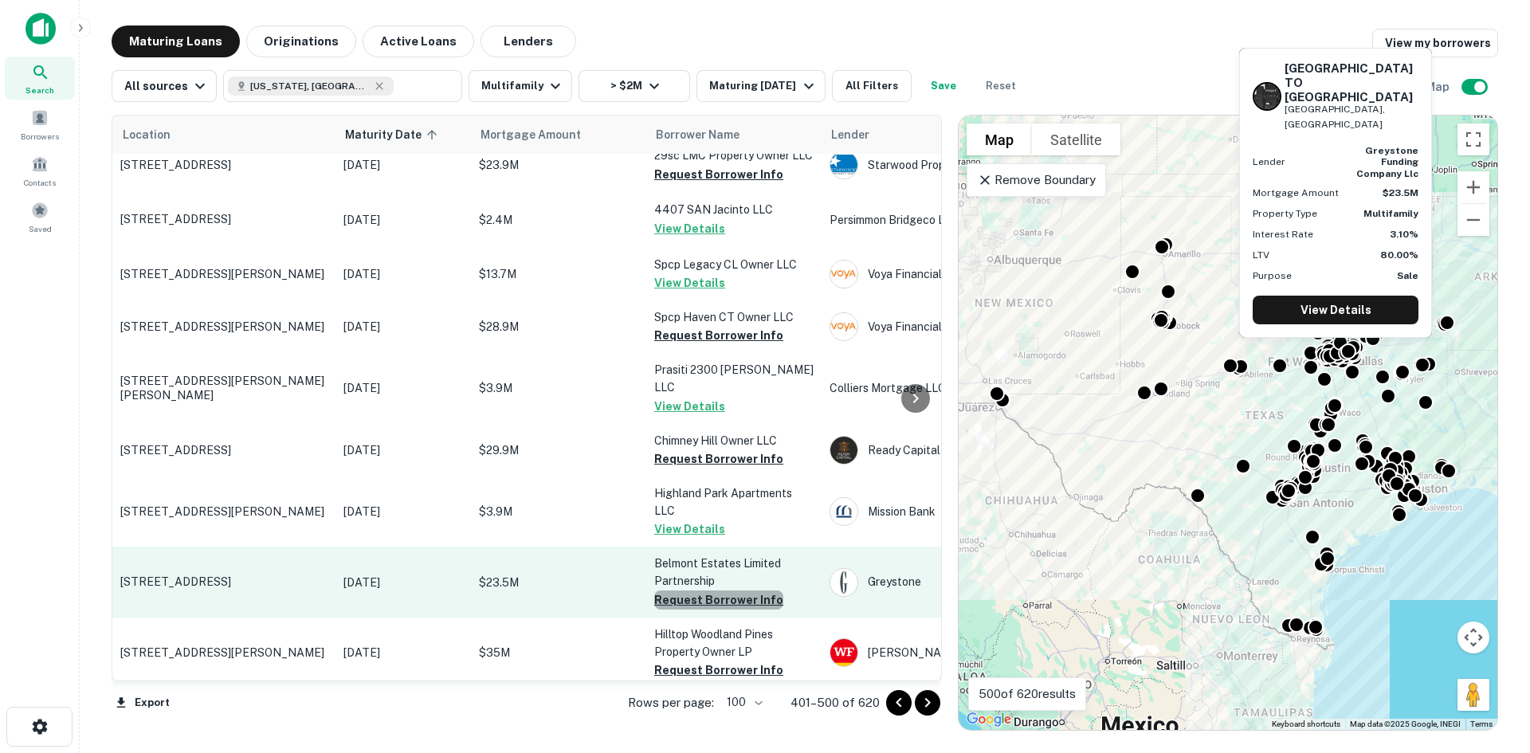
click at [734, 590] on button "Request Borrower Info" at bounding box center [718, 599] width 129 height 19
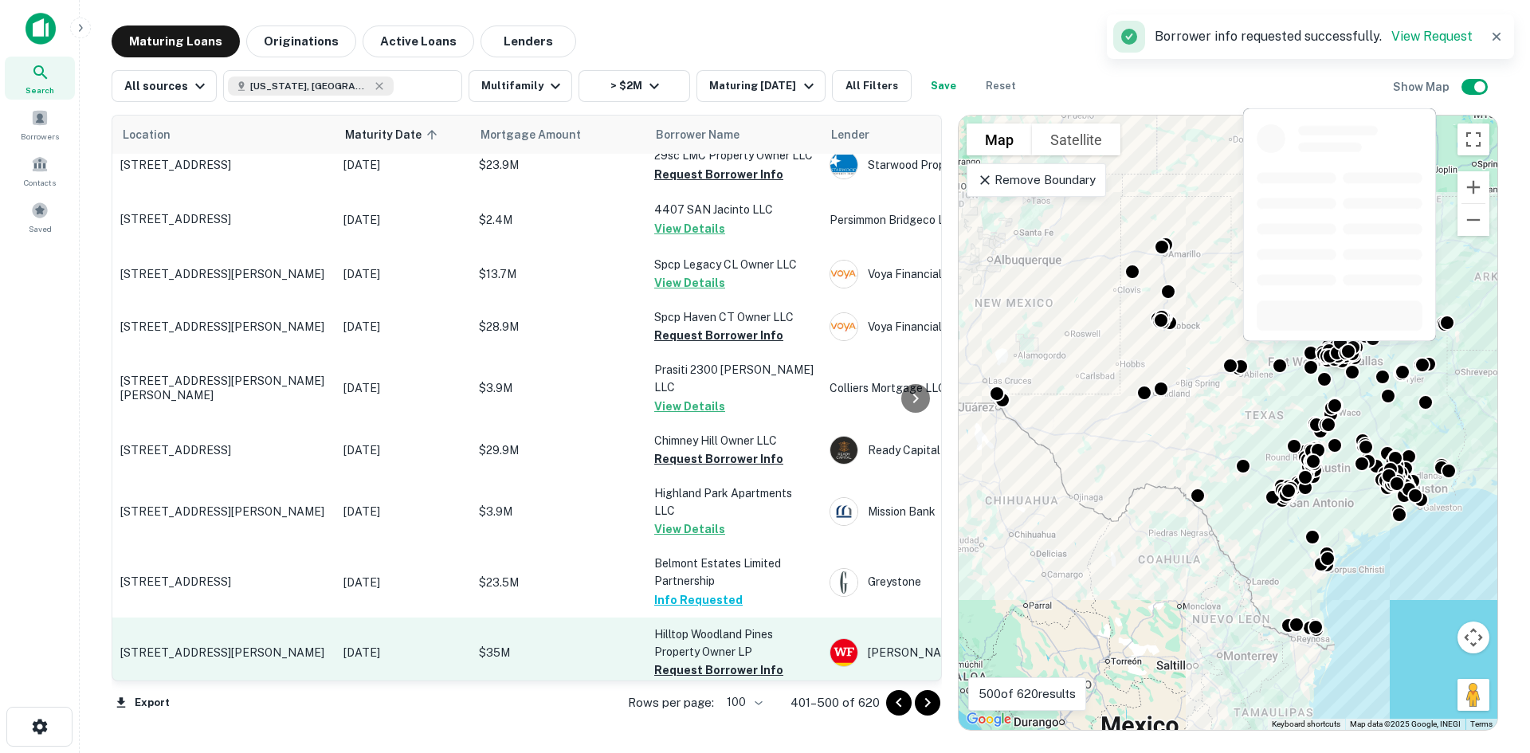
scroll to position [3028, 0]
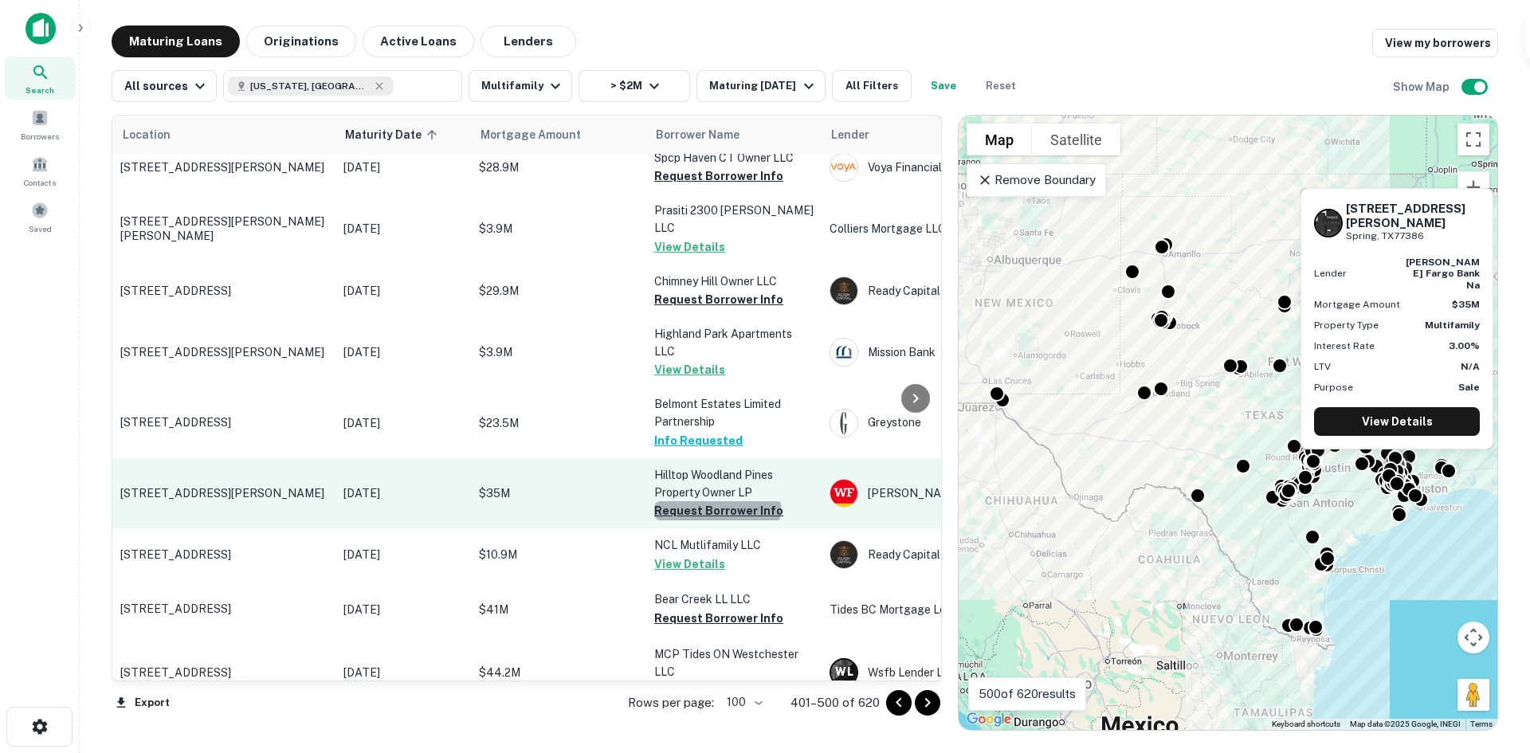
click at [716, 501] on button "Request Borrower Info" at bounding box center [718, 510] width 129 height 19
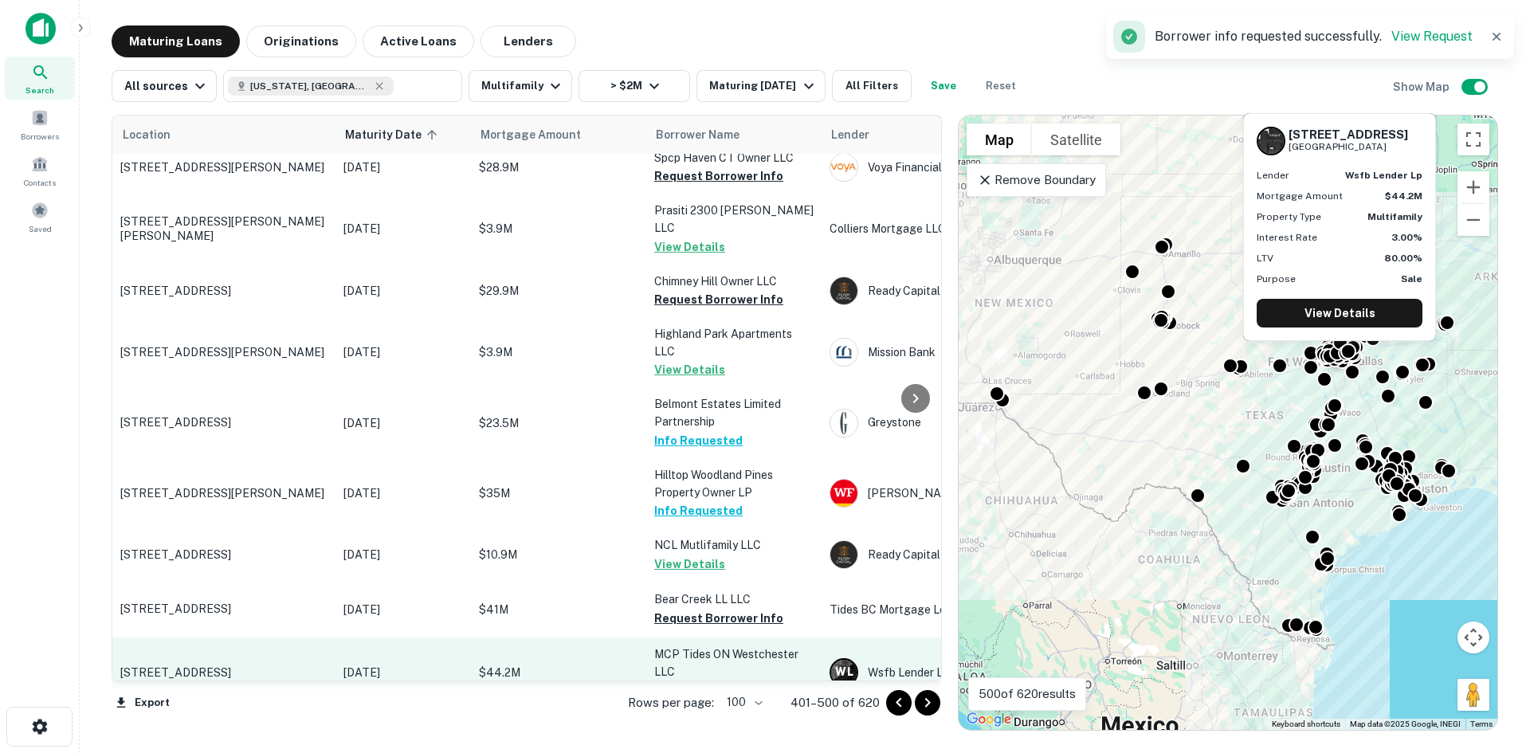
click at [734, 680] on button "Request Borrower Info" at bounding box center [718, 689] width 129 height 19
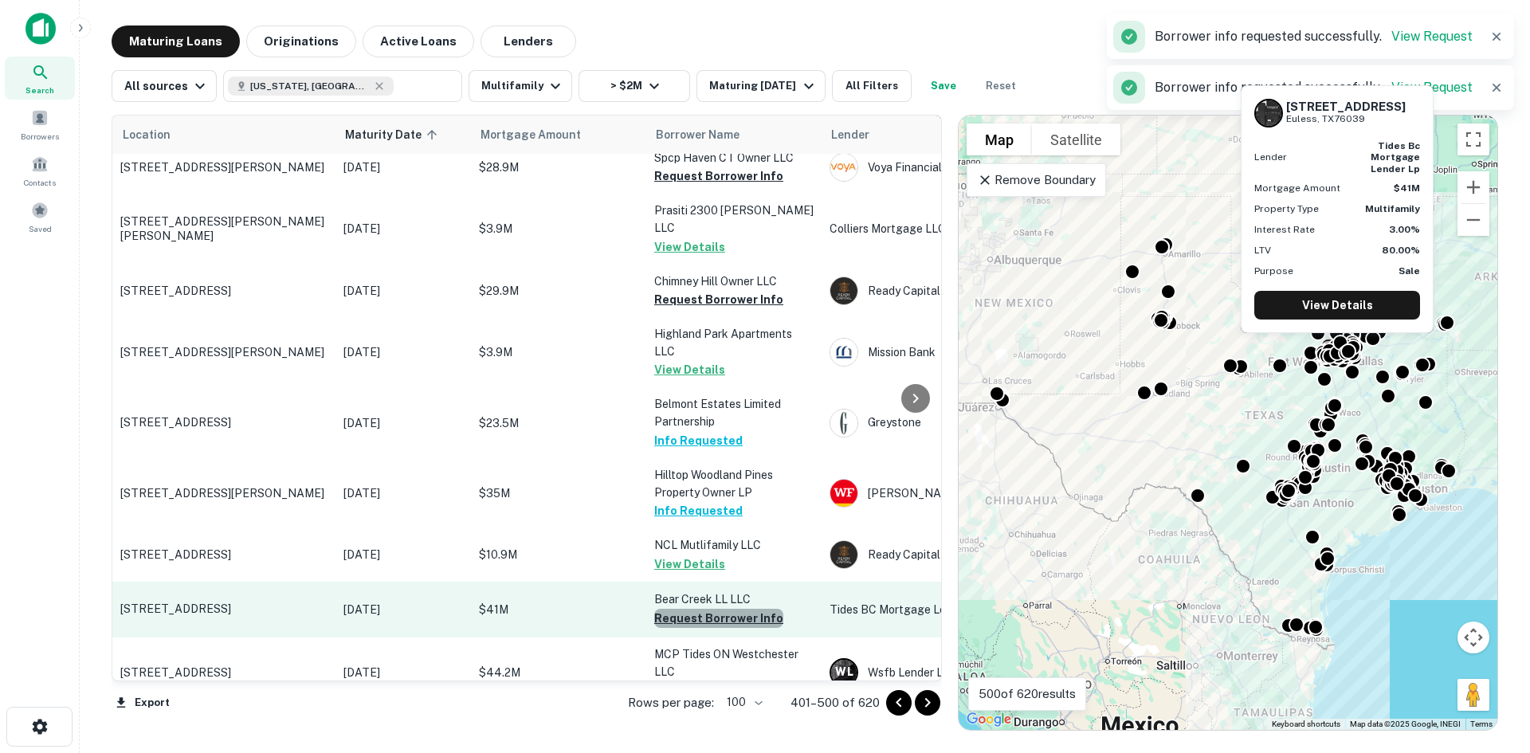
click at [731, 609] on button "Request Borrower Info" at bounding box center [718, 618] width 129 height 19
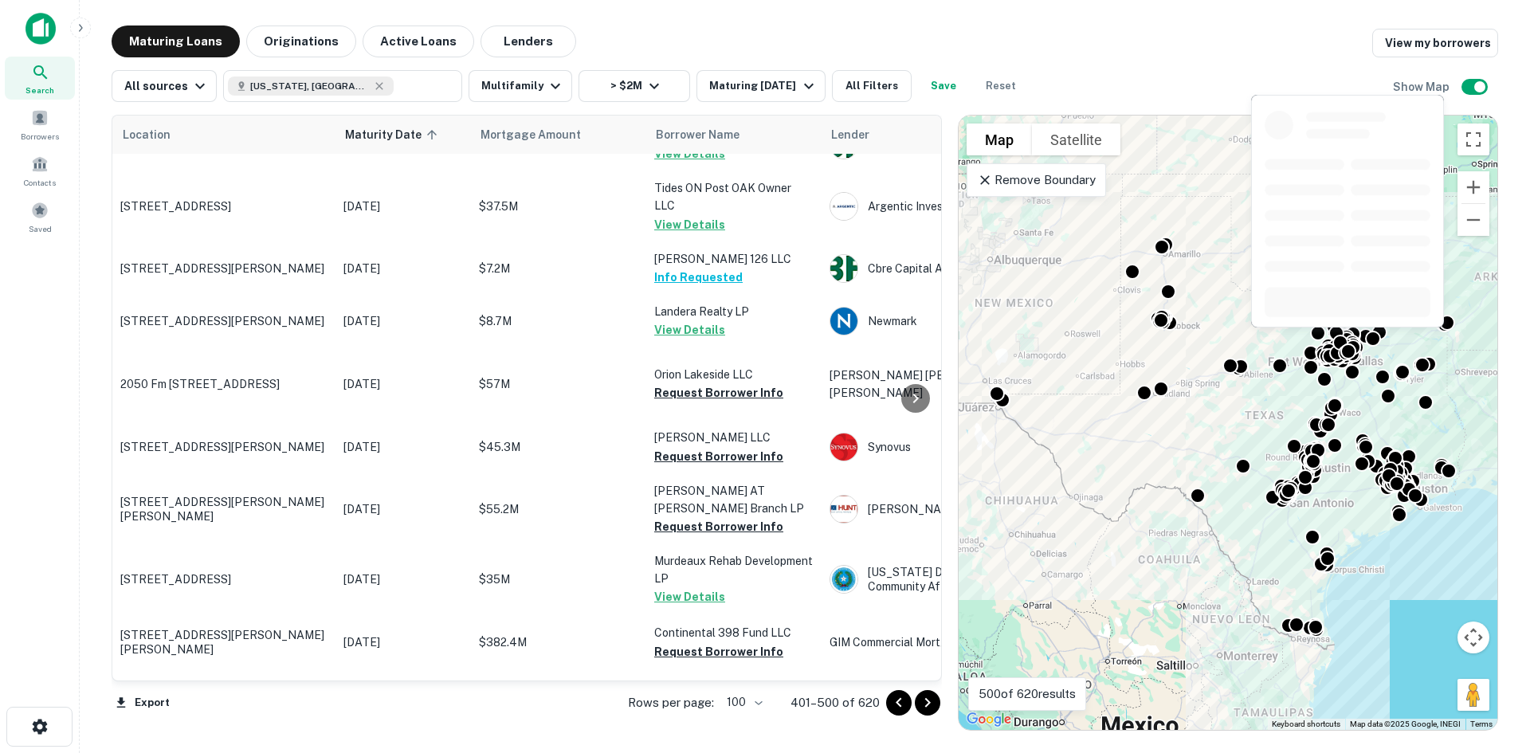
scroll to position [4622, 0]
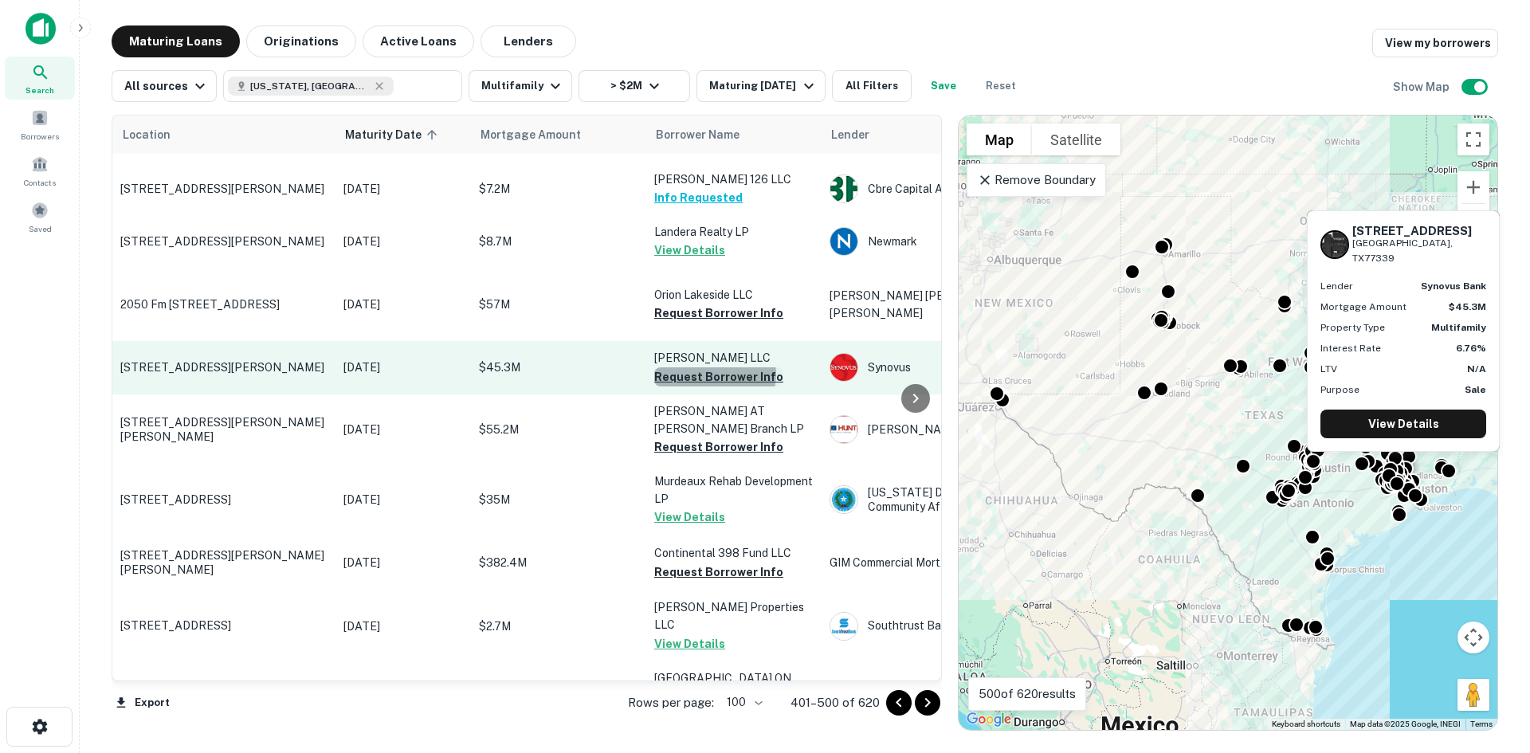
click at [714, 367] on button "Request Borrower Info" at bounding box center [718, 376] width 129 height 19
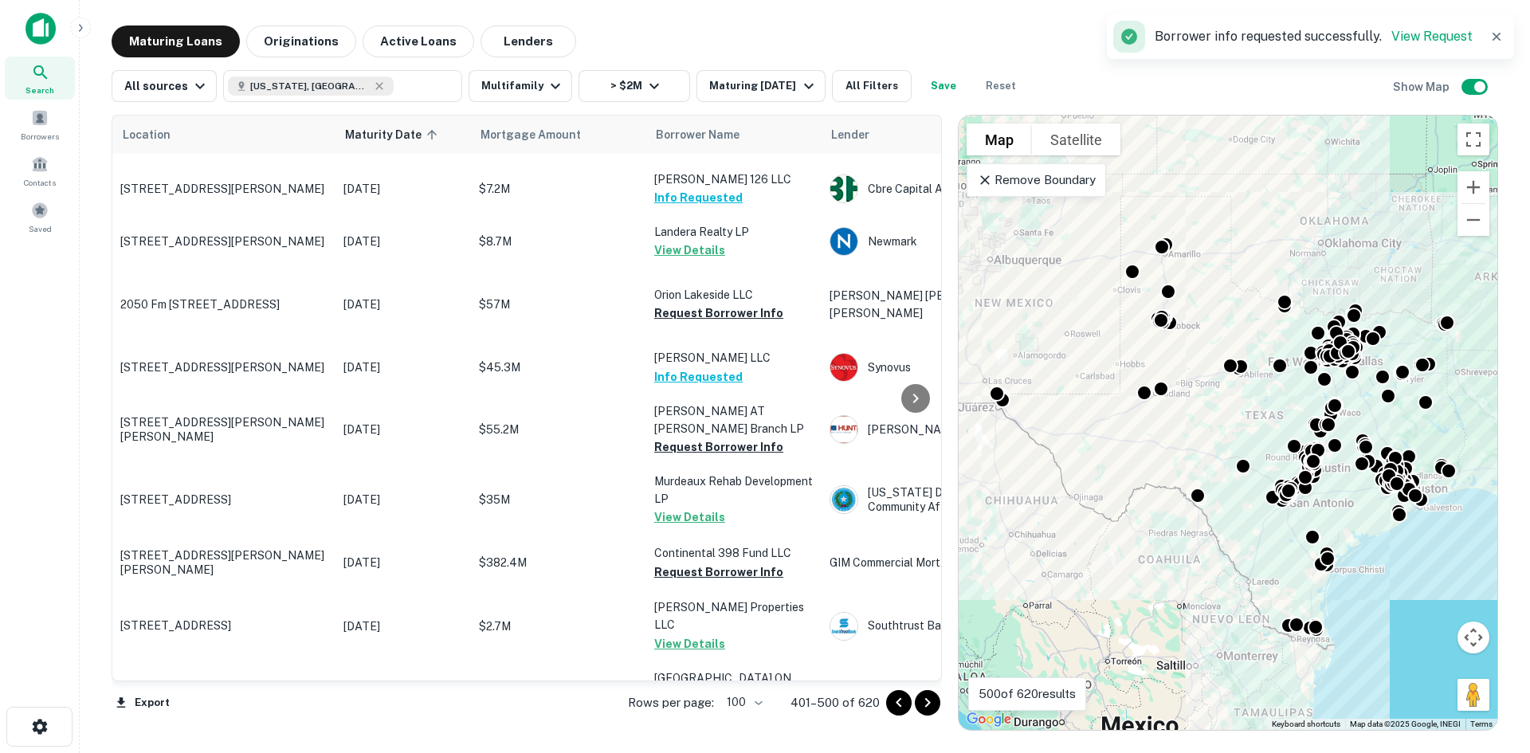
scroll to position [5300, 0]
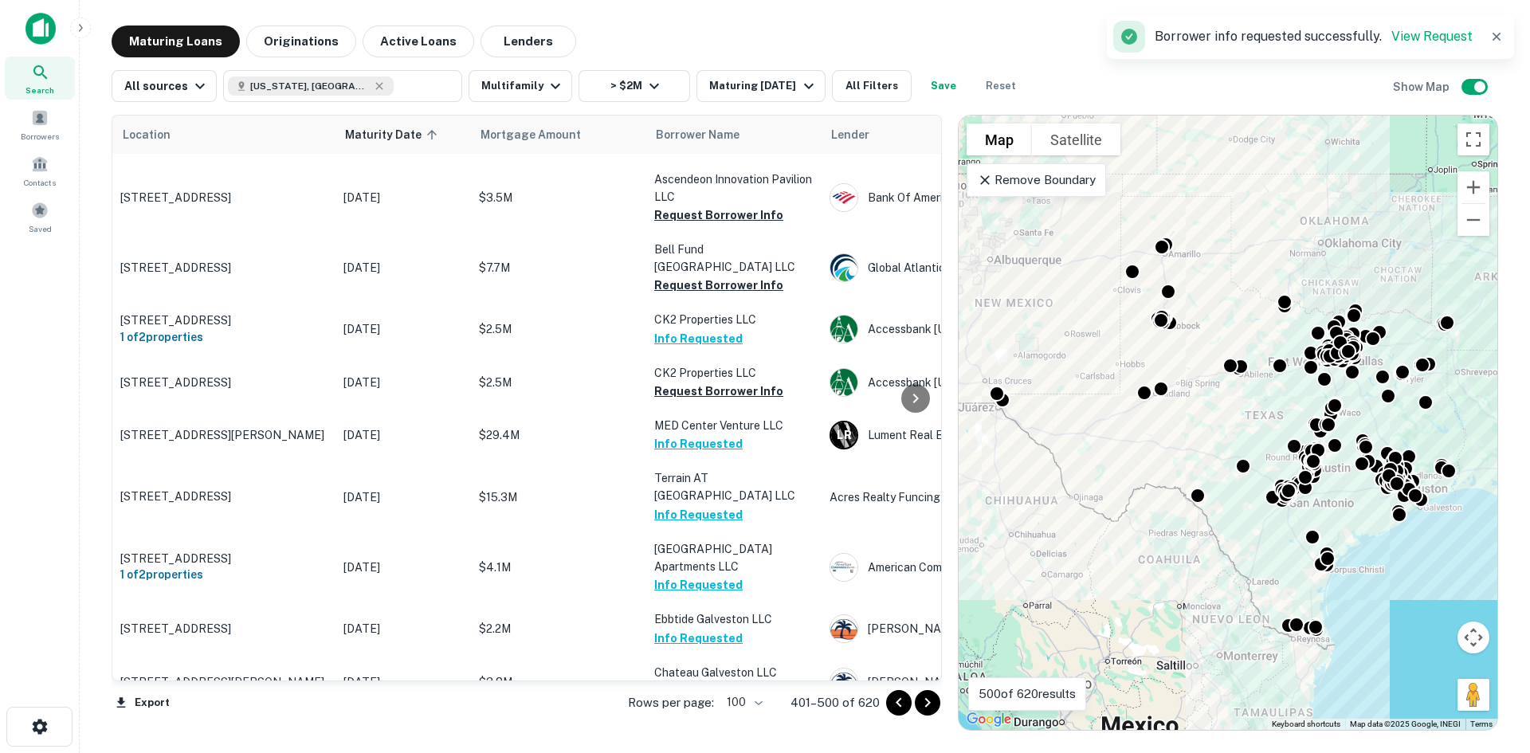
click at [929, 700] on icon "Go to next page" at bounding box center [927, 702] width 19 height 19
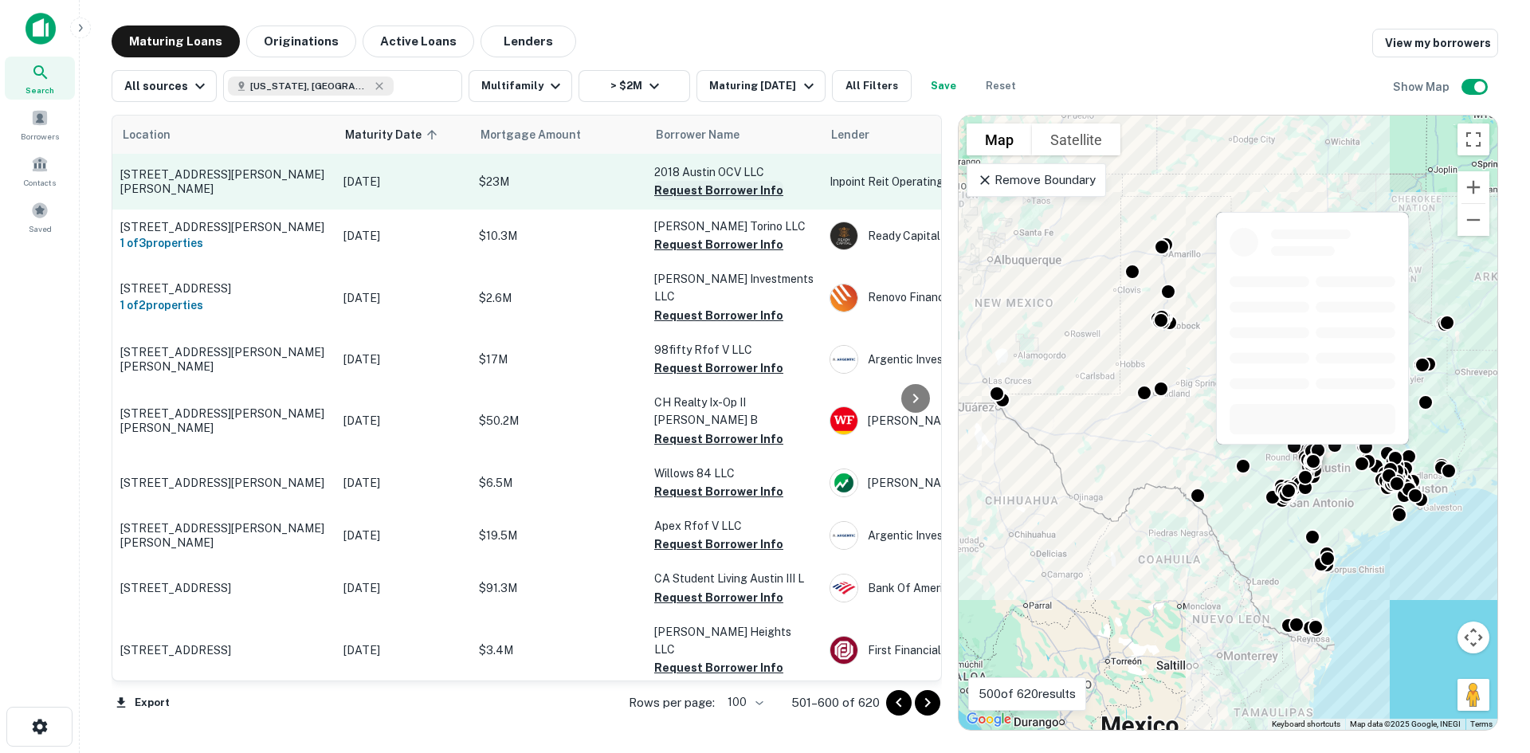
click at [740, 187] on button "Request Borrower Info" at bounding box center [718, 190] width 129 height 19
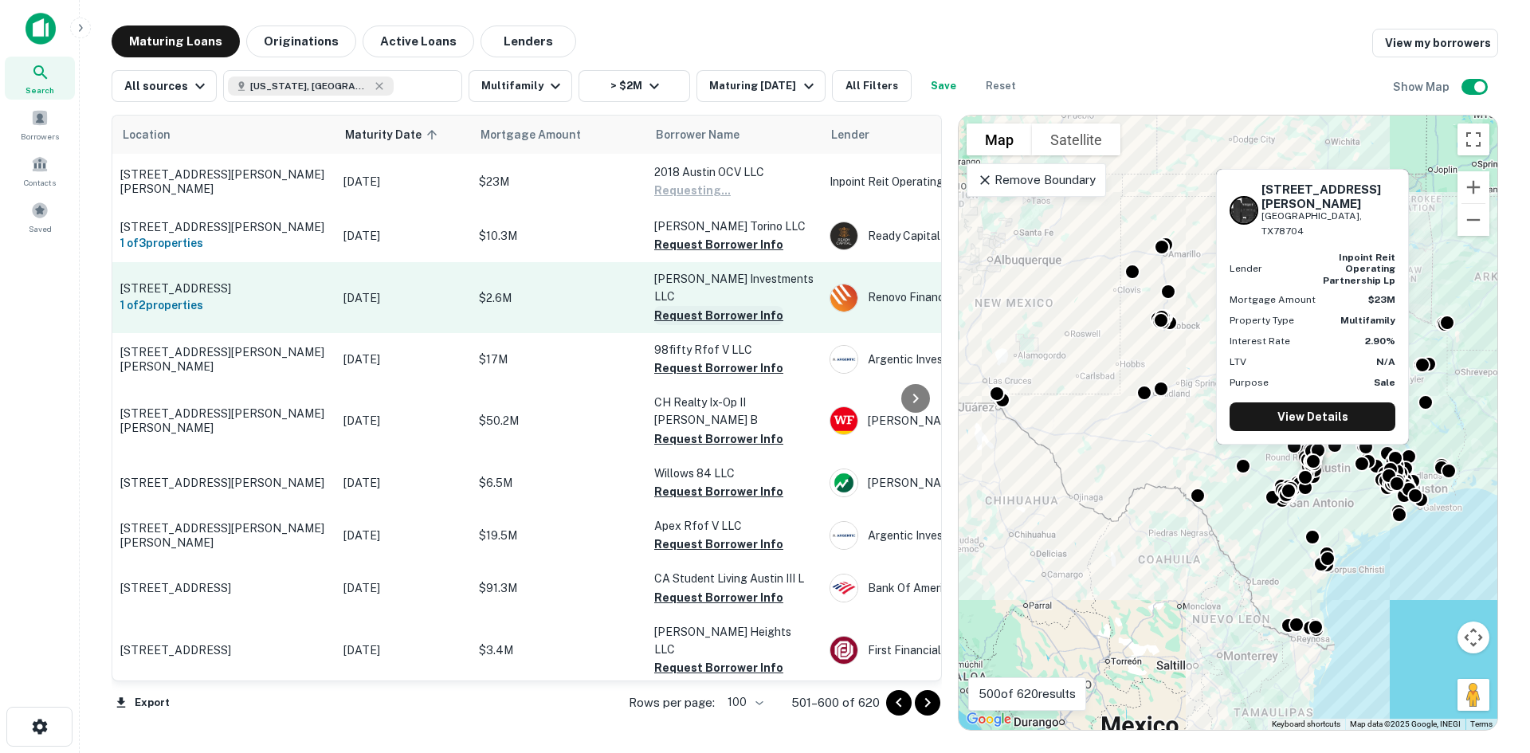
click at [745, 306] on button "Request Borrower Info" at bounding box center [718, 315] width 129 height 19
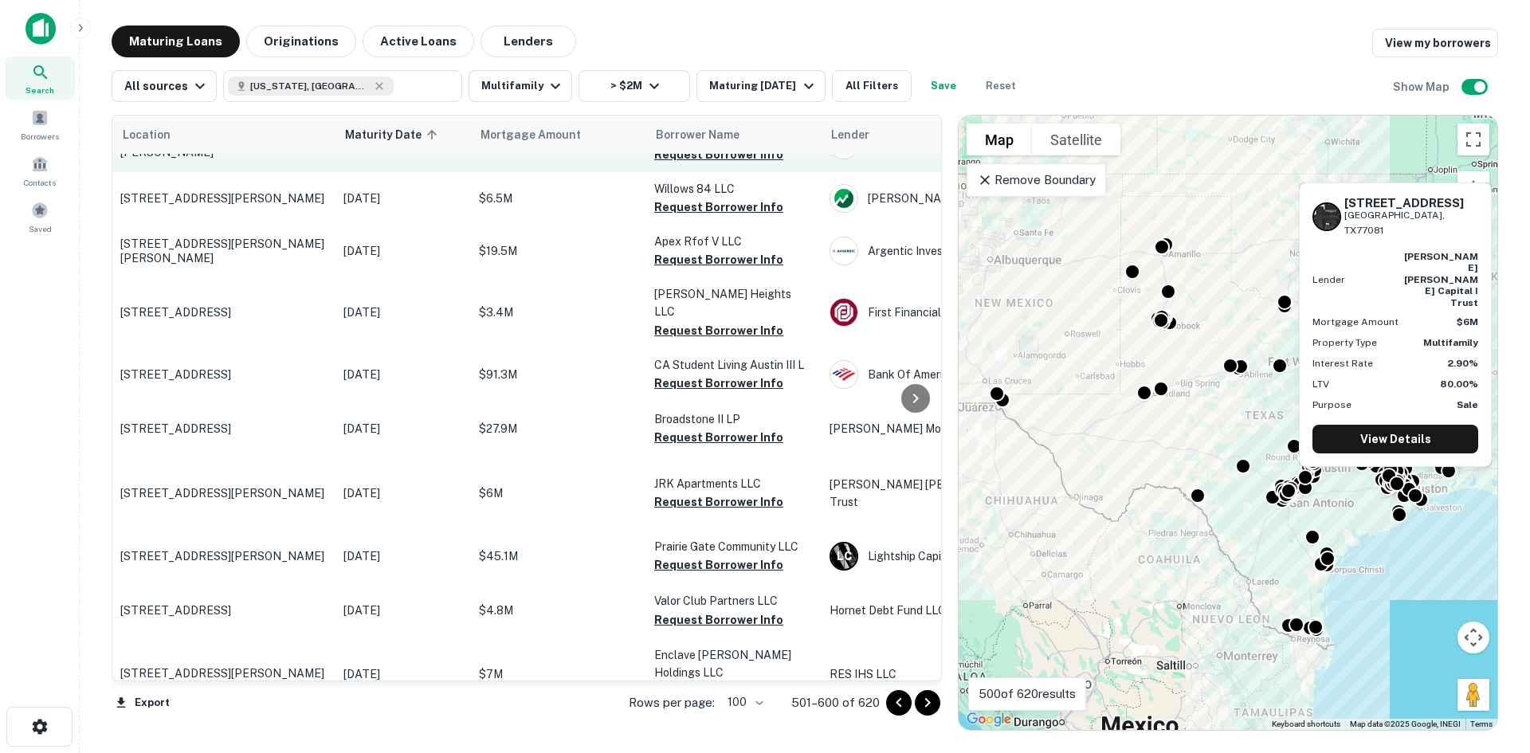
scroll to position [319, 0]
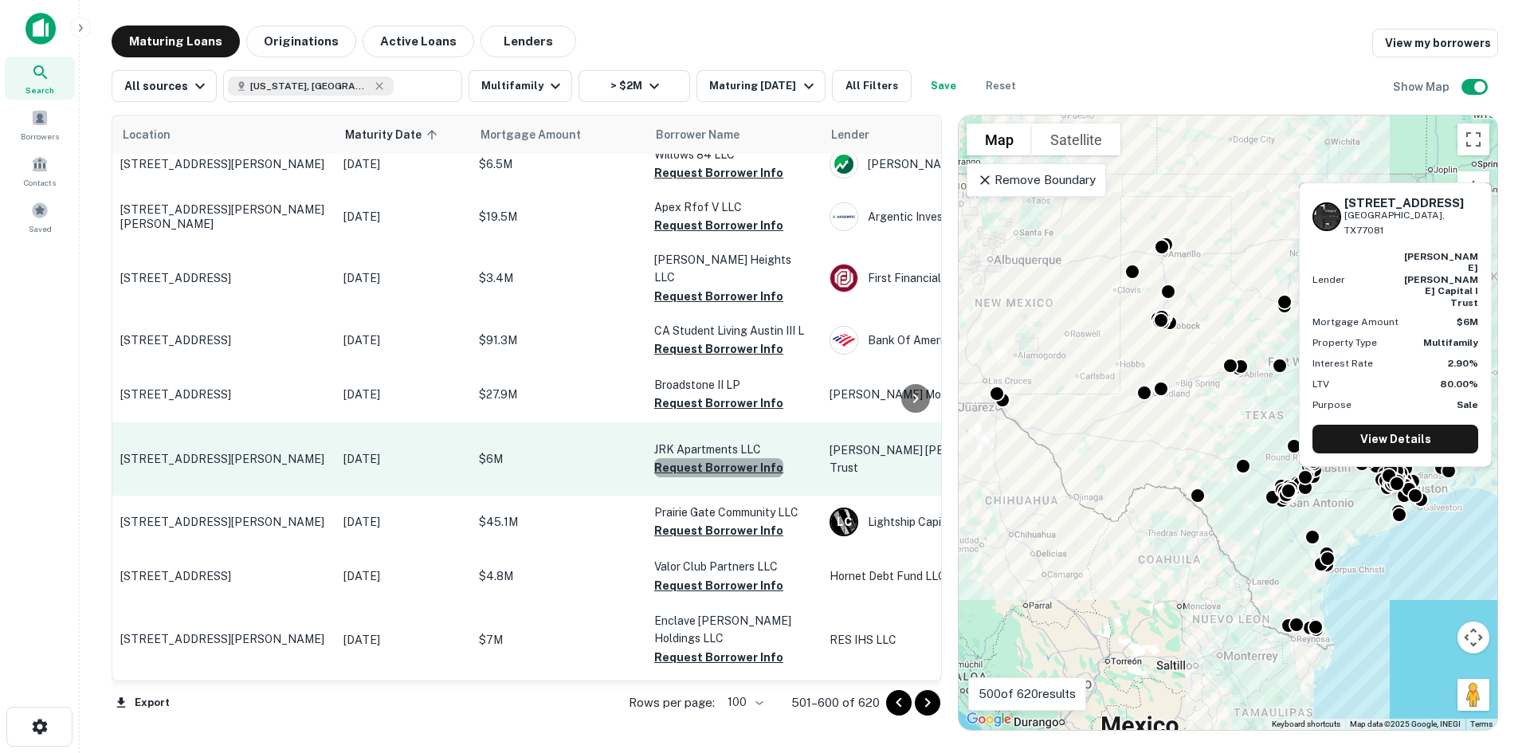
click at [742, 458] on button "Request Borrower Info" at bounding box center [718, 467] width 129 height 19
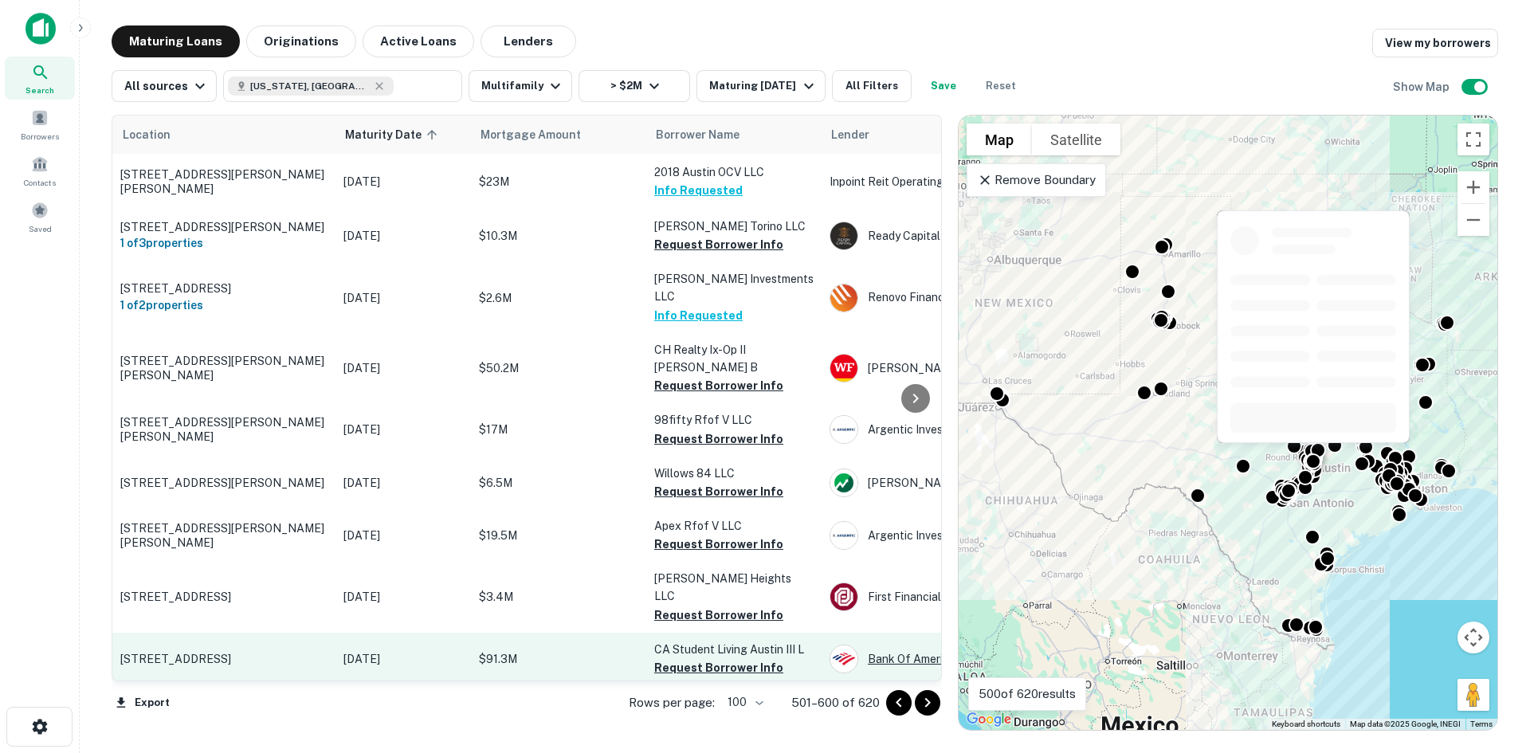
scroll to position [239, 0]
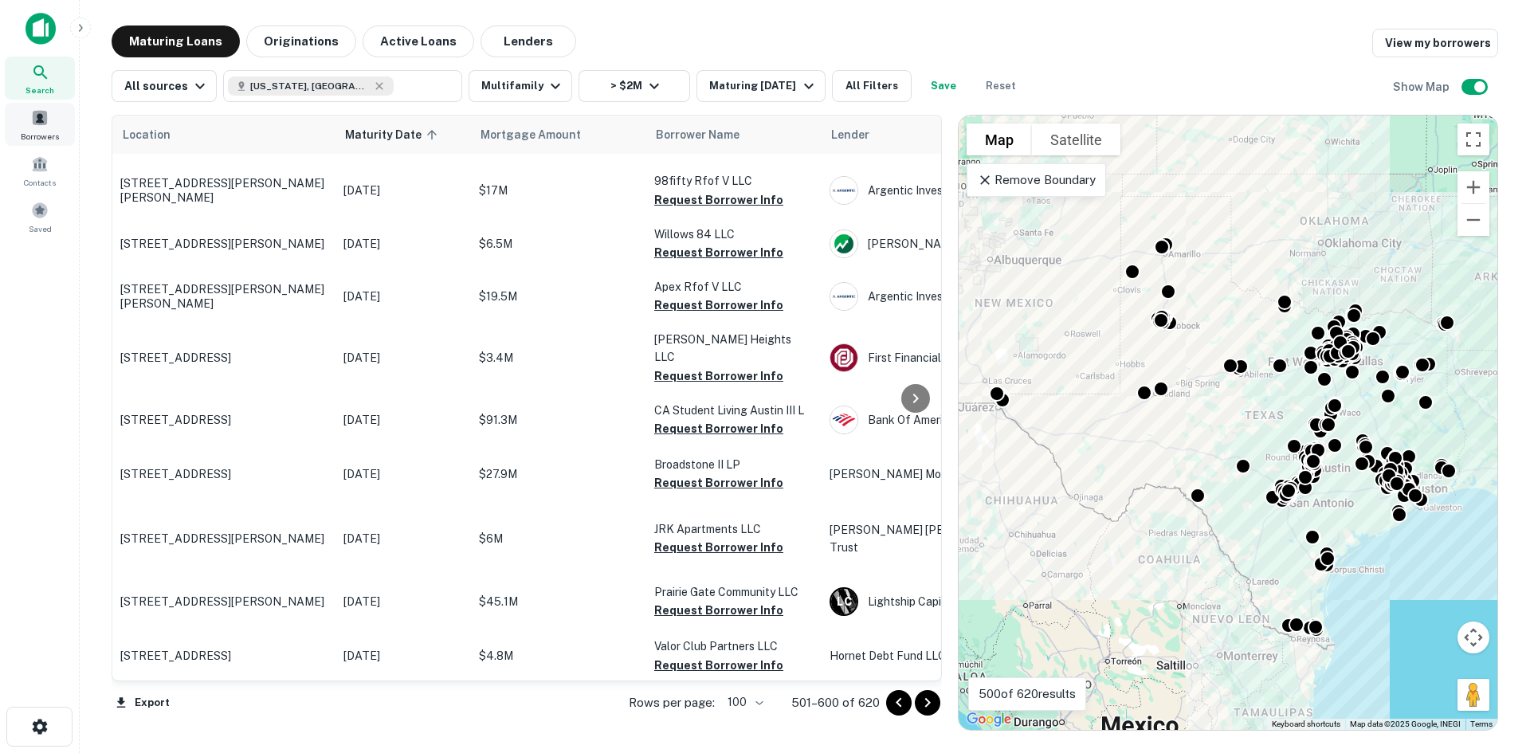
click at [37, 124] on span at bounding box center [40, 118] width 18 height 18
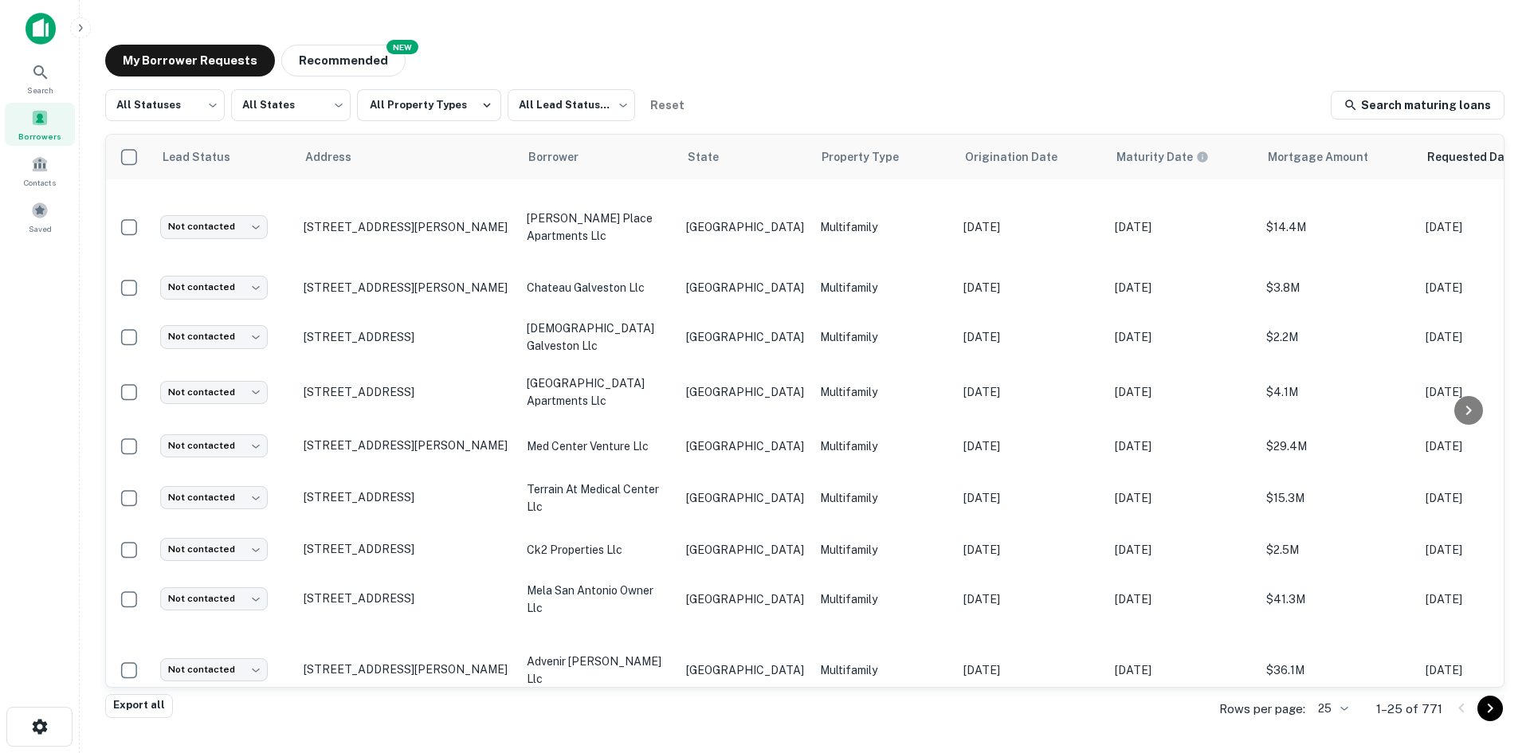
scroll to position [62, 0]
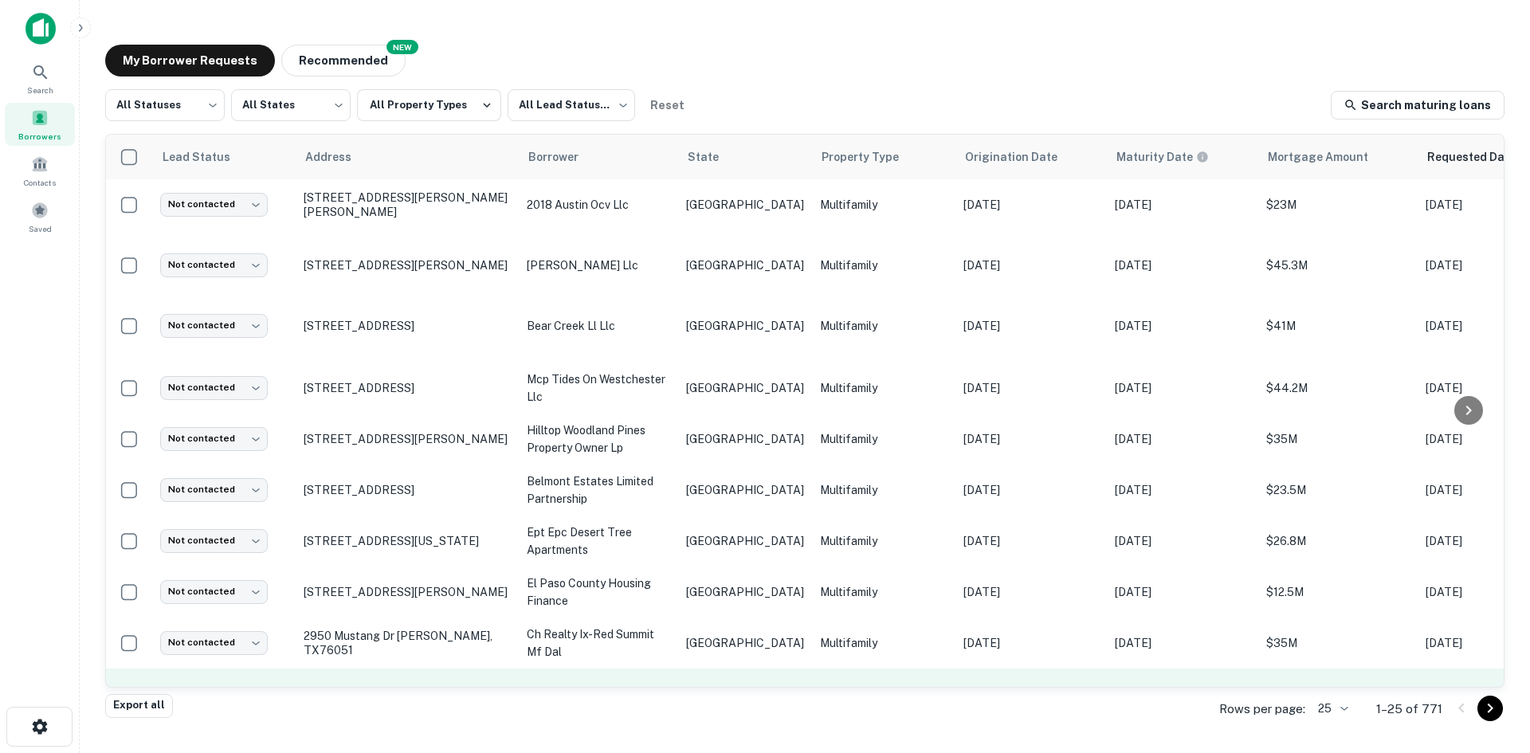
drag, startPoint x: 1116, startPoint y: 688, endPoint x: 1205, endPoint y: 674, distance: 90.3
click at [1205, 674] on div "All Statuses *** ​ All States *** ​ All Property Types All Lead Statuses *** ​ …" at bounding box center [804, 391] width 1399 height 605
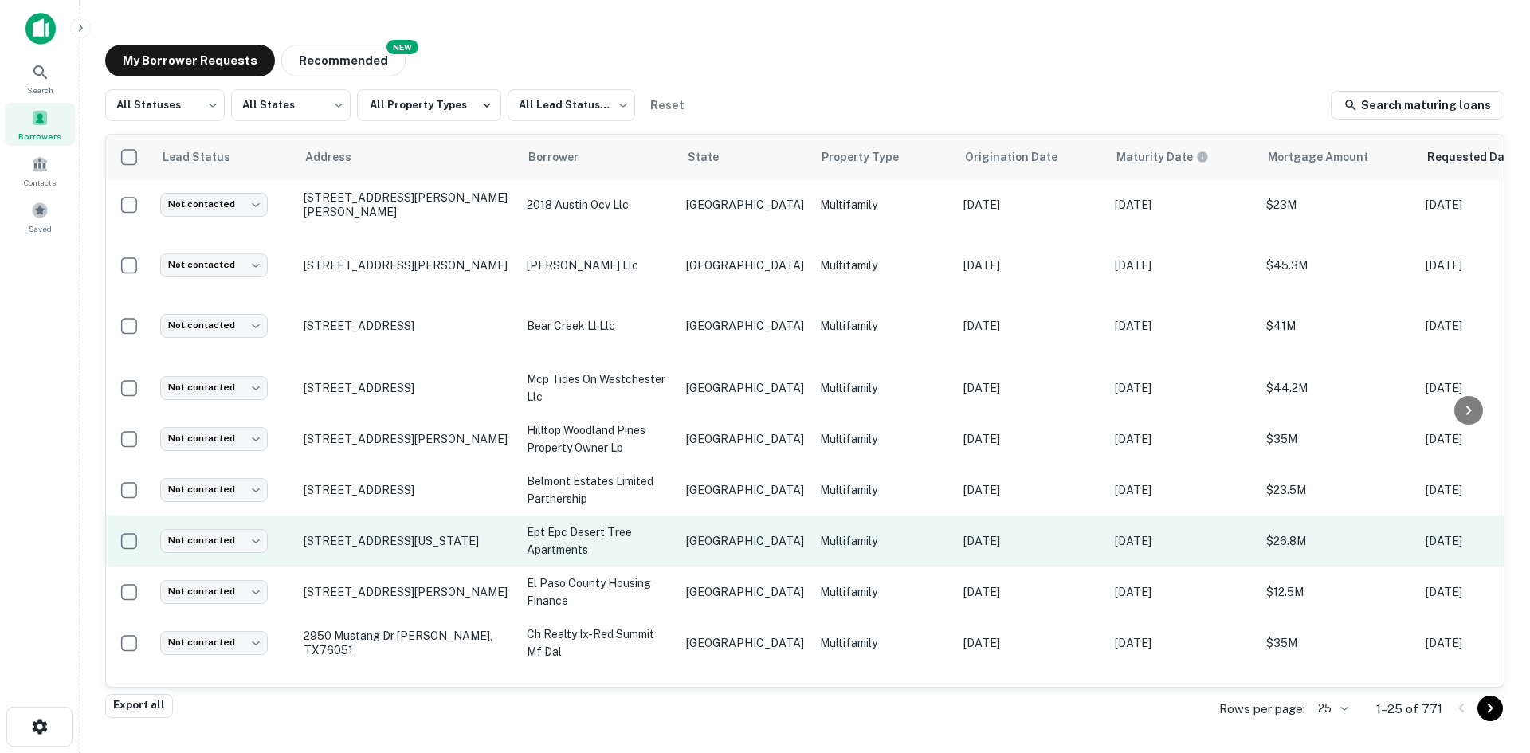
scroll to position [620, 0]
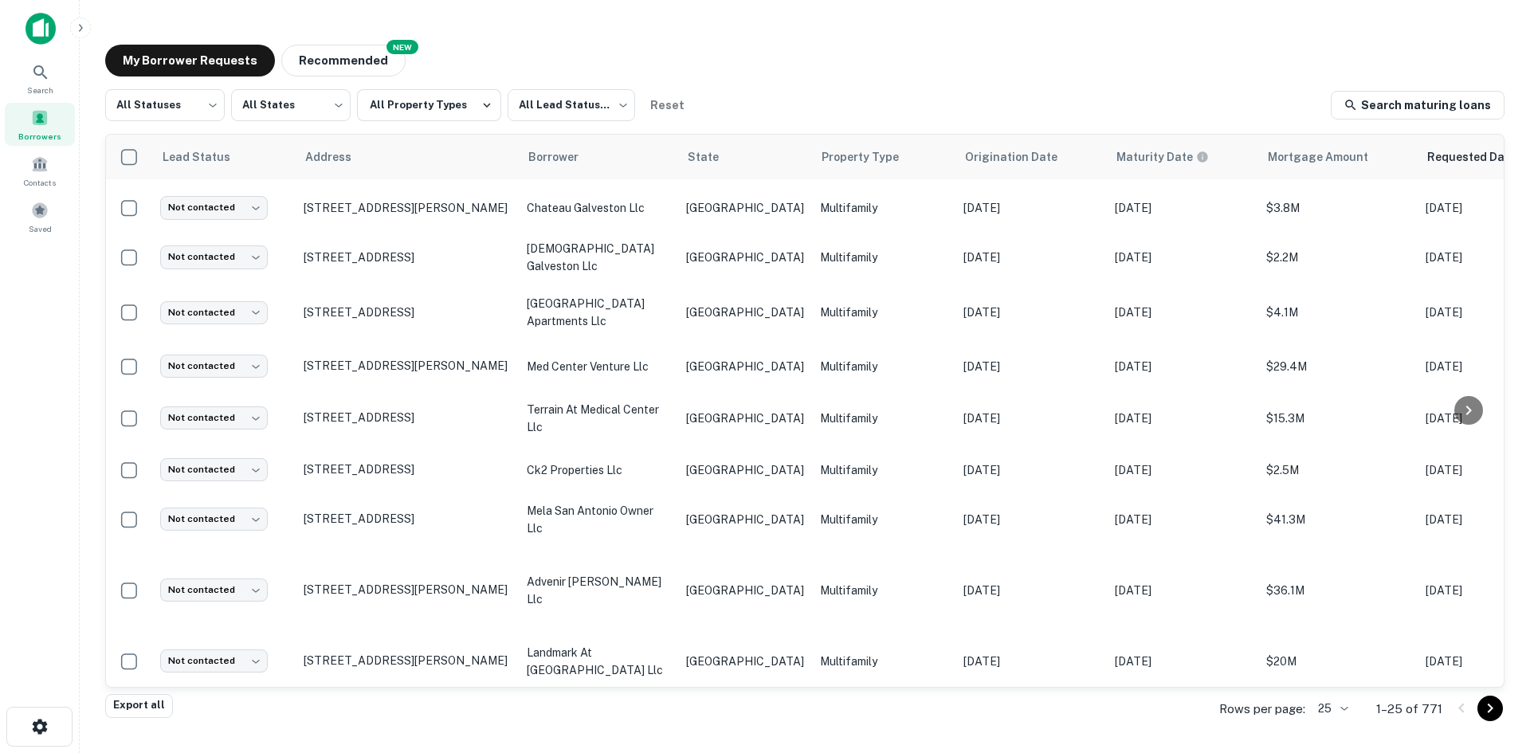
click at [1320, 747] on main "My Borrower Requests NEW Recommended All Statuses *** ​ All States *** ​ All Pr…" at bounding box center [805, 376] width 1450 height 753
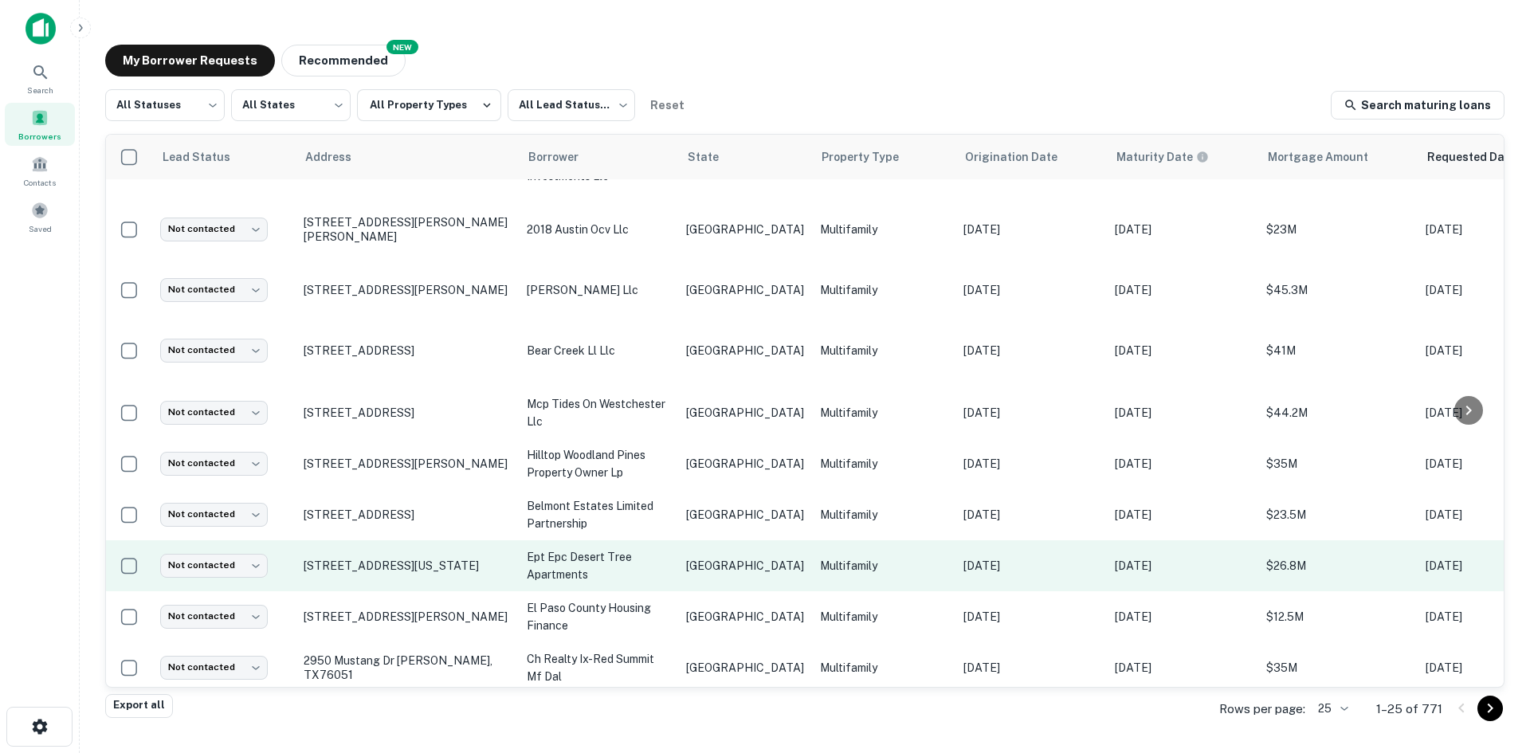
scroll to position [0, 0]
